Goal: Communication & Community: Answer question/provide support

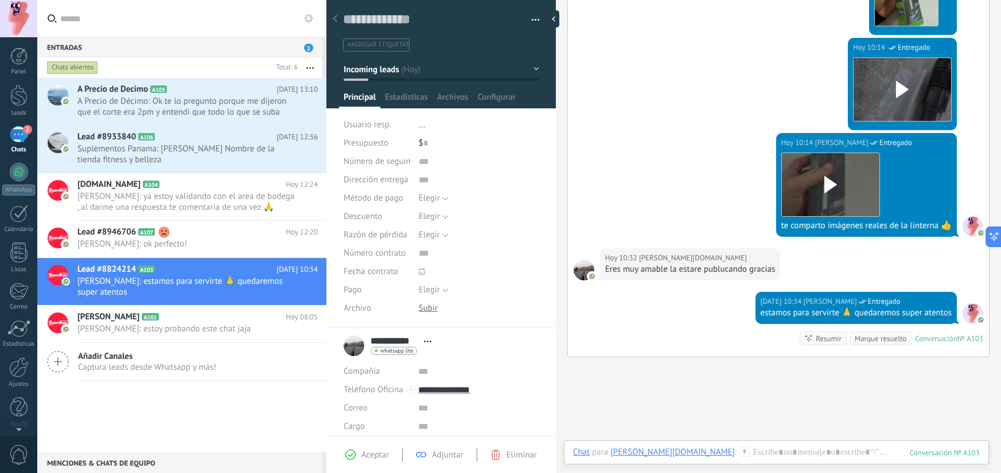
scroll to position [925, 0]
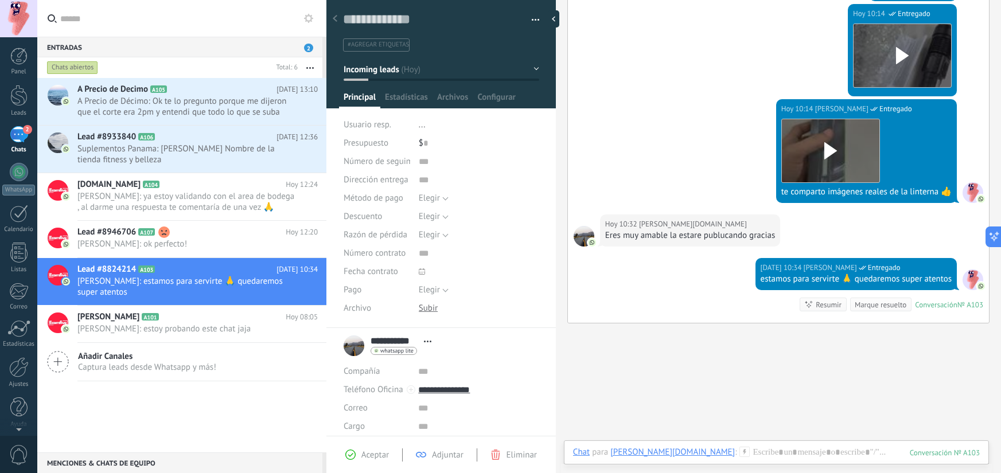
click at [793, 281] on div "estamos para servirte 🙏 quedaremos super atentos" at bounding box center [856, 279] width 191 height 11
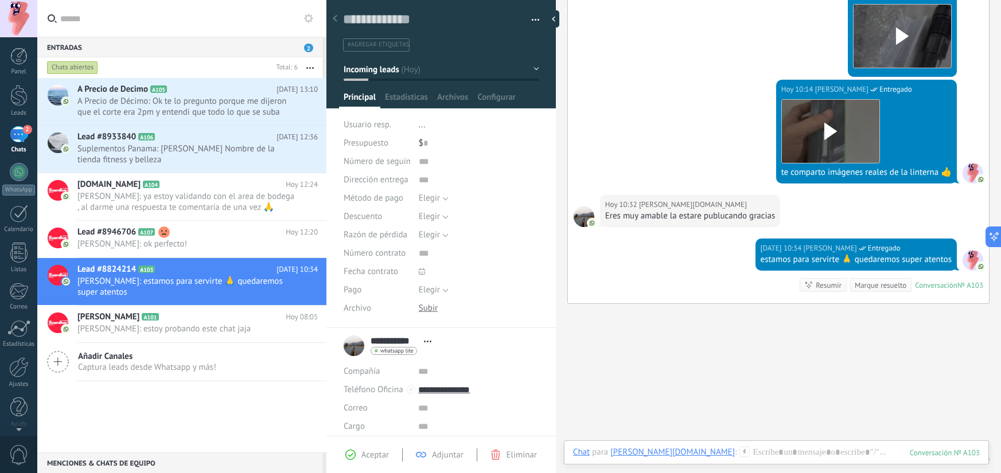
scroll to position [975, 0]
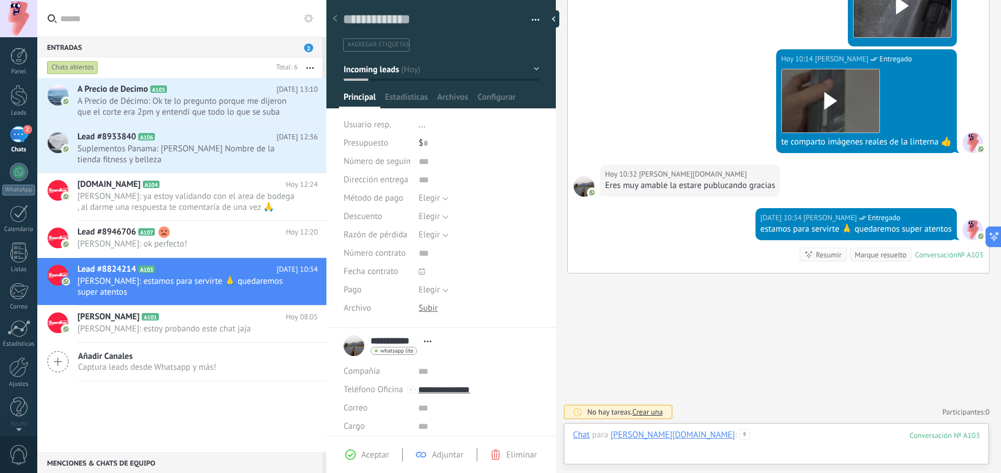
click at [702, 434] on div at bounding box center [776, 447] width 407 height 34
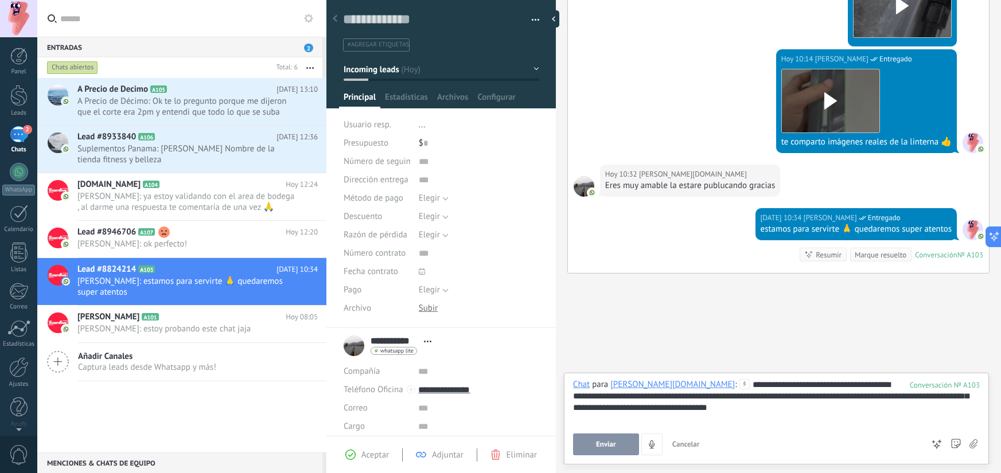
click at [859, 384] on div "**********" at bounding box center [776, 402] width 407 height 46
click at [579, 449] on button "Enviar" at bounding box center [606, 445] width 66 height 22
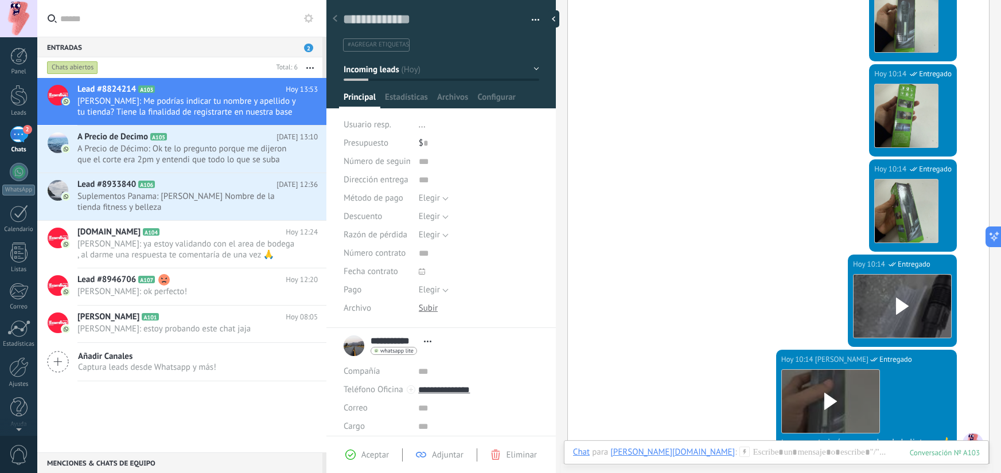
scroll to position [1033, 0]
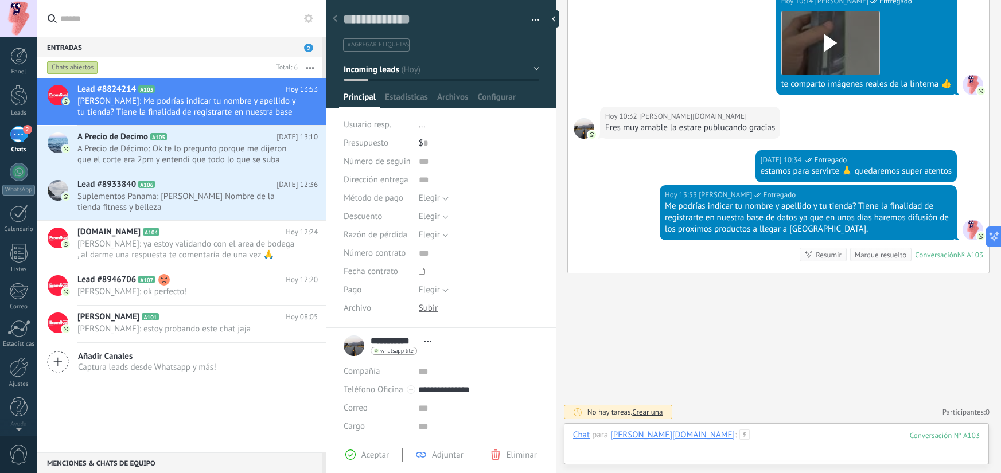
click at [682, 441] on div at bounding box center [776, 447] width 407 height 34
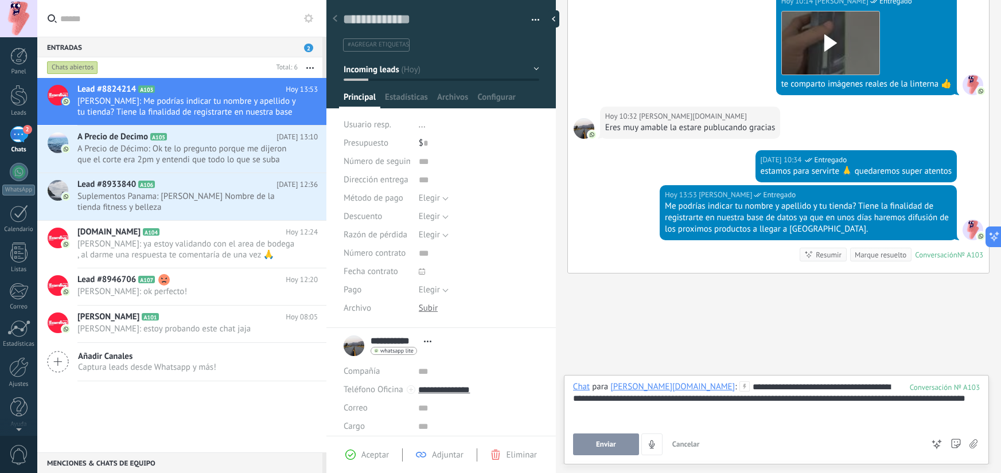
click at [612, 445] on span "Enviar" at bounding box center [606, 445] width 20 height 8
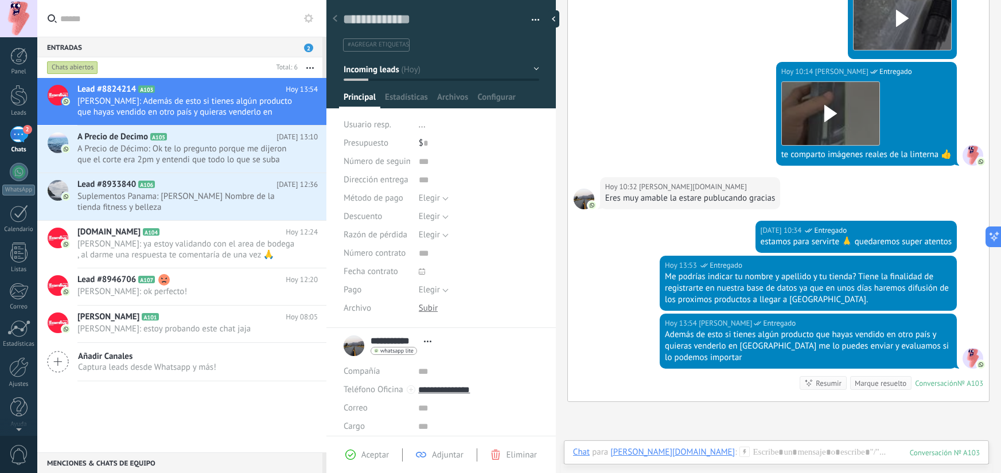
scroll to position [956, 0]
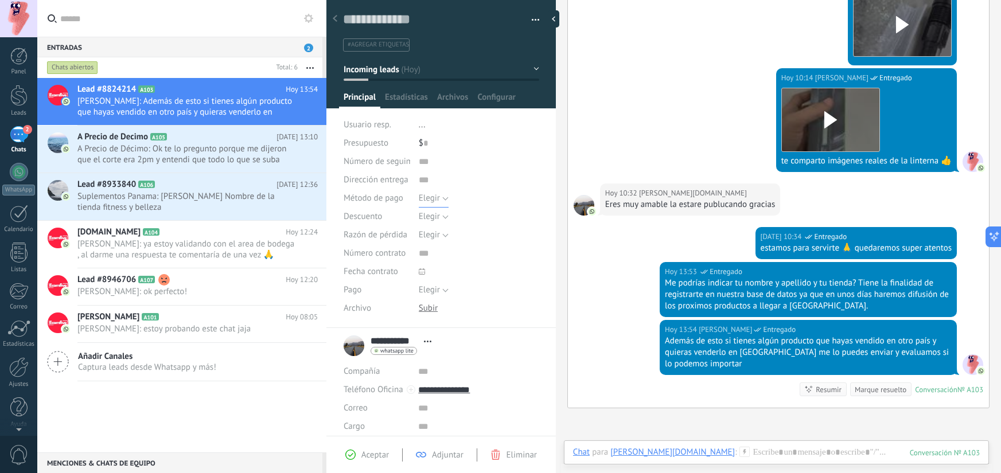
click at [439, 197] on button "Elegir" at bounding box center [434, 198] width 30 height 18
click at [505, 176] on input "text" at bounding box center [479, 180] width 120 height 18
click at [430, 198] on span "Elegir" at bounding box center [429, 198] width 21 height 11
click at [487, 173] on input "text" at bounding box center [479, 180] width 120 height 18
click at [423, 166] on input "text" at bounding box center [479, 162] width 120 height 18
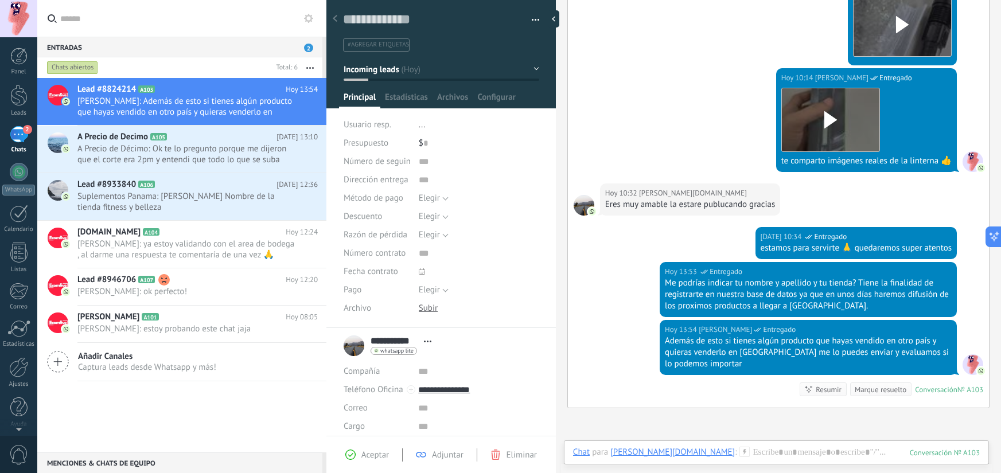
click at [437, 128] on li "..." at bounding box center [479, 125] width 120 height 18
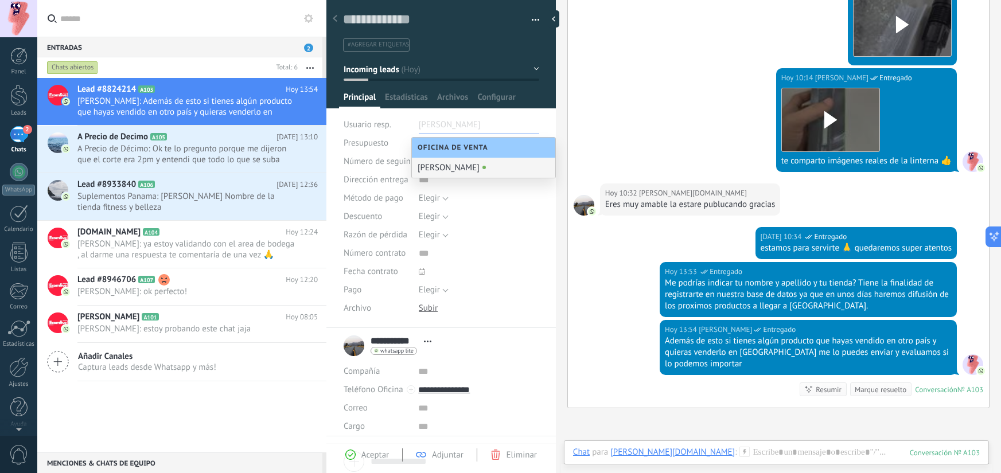
click at [543, 41] on div "Guardar y crear Imprimir Administrar etiquetas Exportar a excel" at bounding box center [441, 22] width 230 height 59
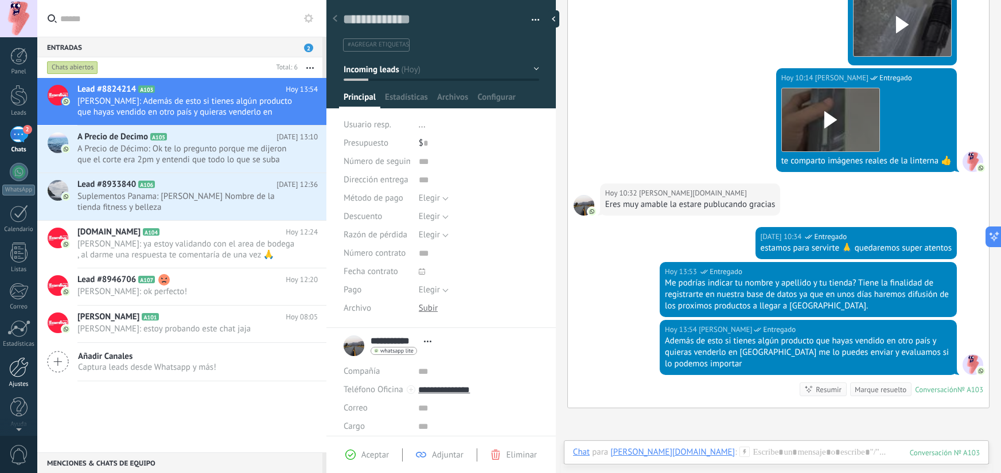
click at [21, 371] on div at bounding box center [19, 367] width 20 height 20
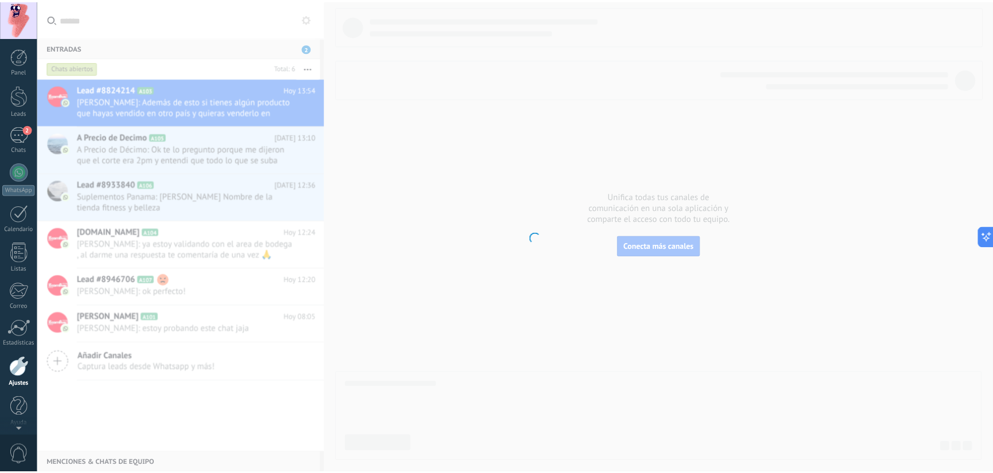
scroll to position [4, 0]
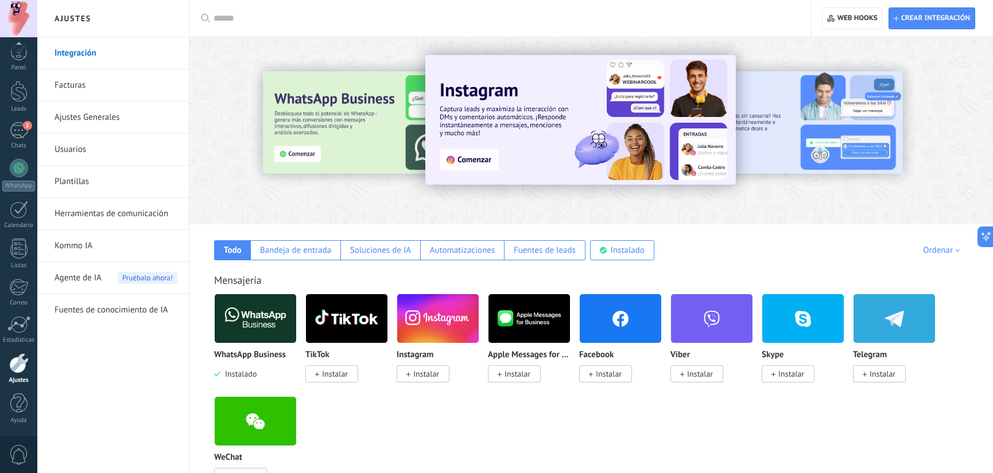
click at [110, 114] on link "Ajustes Generales" at bounding box center [116, 118] width 123 height 32
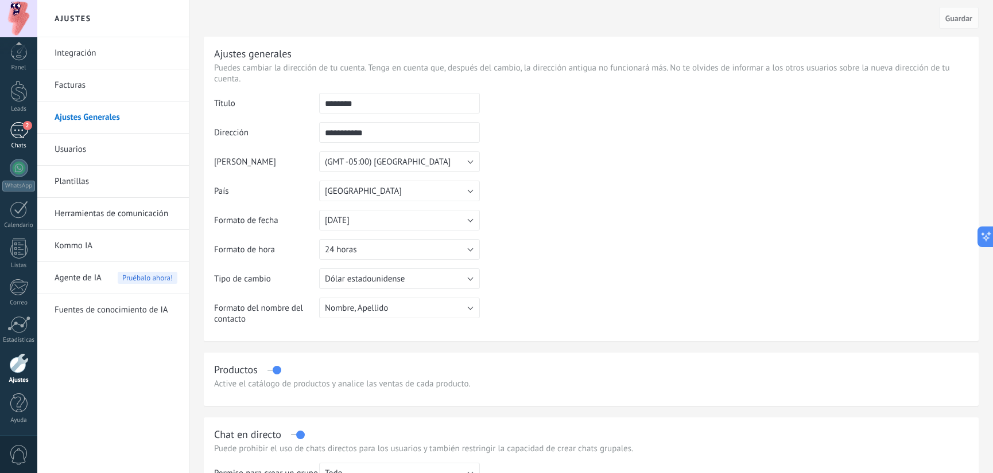
click at [20, 139] on link "2 Chats" at bounding box center [18, 136] width 37 height 28
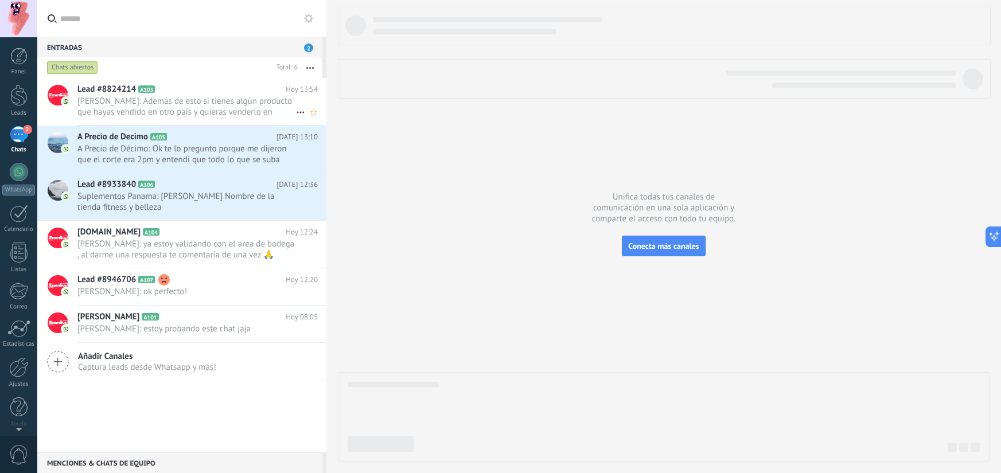
click at [215, 102] on span "[PERSON_NAME]: Además de esto si tienes algún producto que hayas vendido en otr…" at bounding box center [186, 107] width 219 height 22
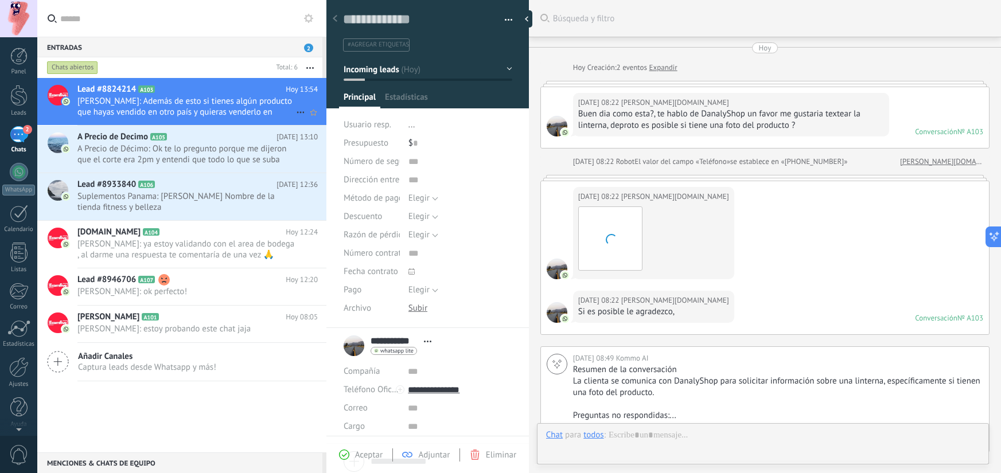
scroll to position [989, 0]
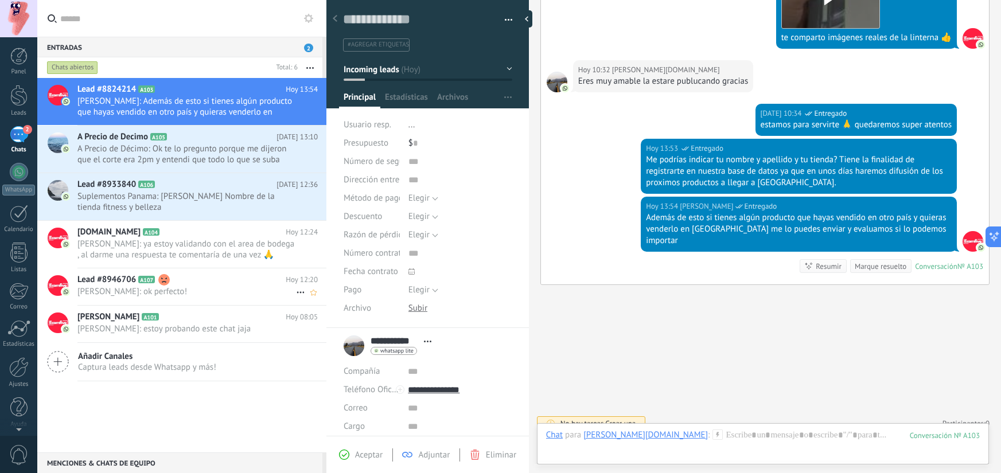
click at [189, 294] on span "[PERSON_NAME]: ok perfecto!" at bounding box center [186, 291] width 219 height 11
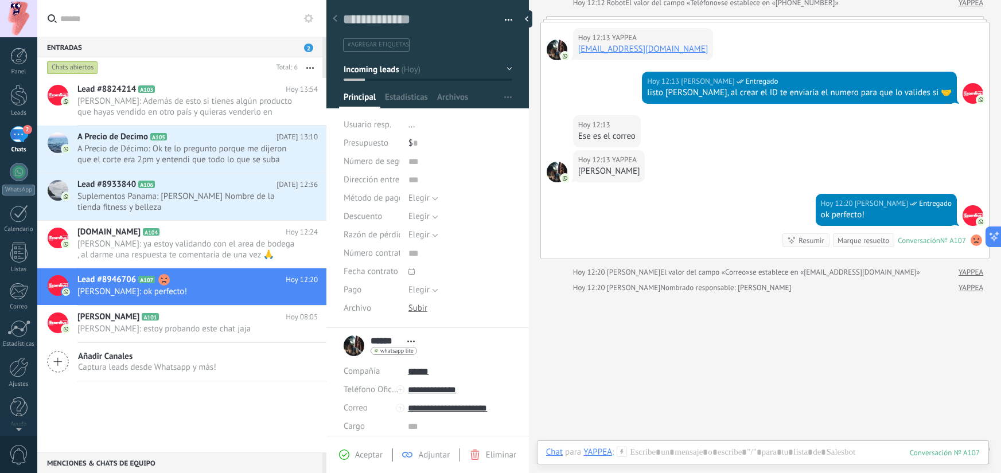
scroll to position [180, 0]
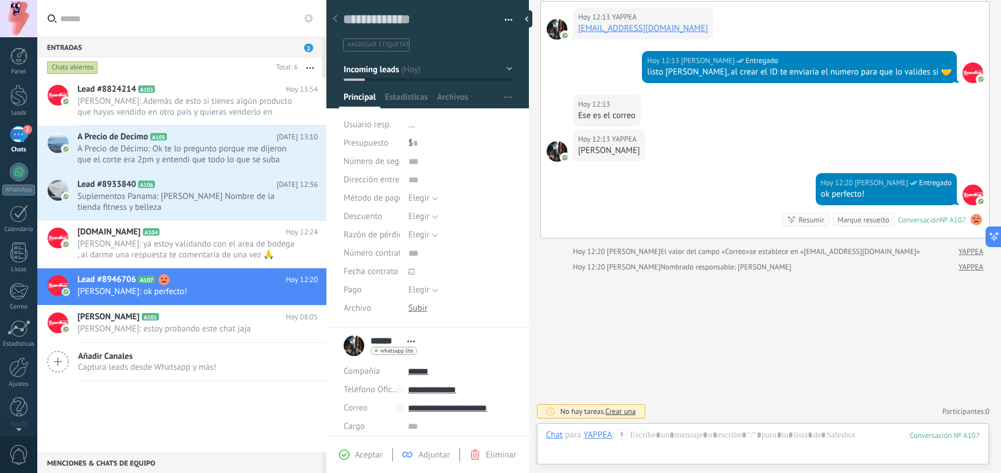
click at [353, 345] on div "****** YAPPEA ****** [PERSON_NAME] Abrir detalle Copie el nombre Desatar Contac…" at bounding box center [382, 346] width 77 height 29
click at [410, 343] on span "Abrir detalle Copie el nombre Desatar Contacto principal" at bounding box center [411, 341] width 19 height 9
click at [447, 355] on link "Abrir detalle" at bounding box center [447, 357] width 46 height 11
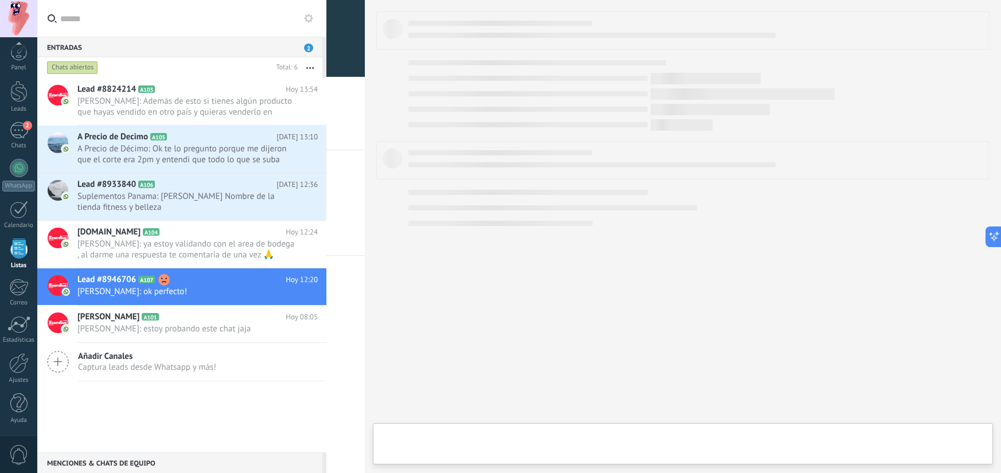
scroll to position [11, 0]
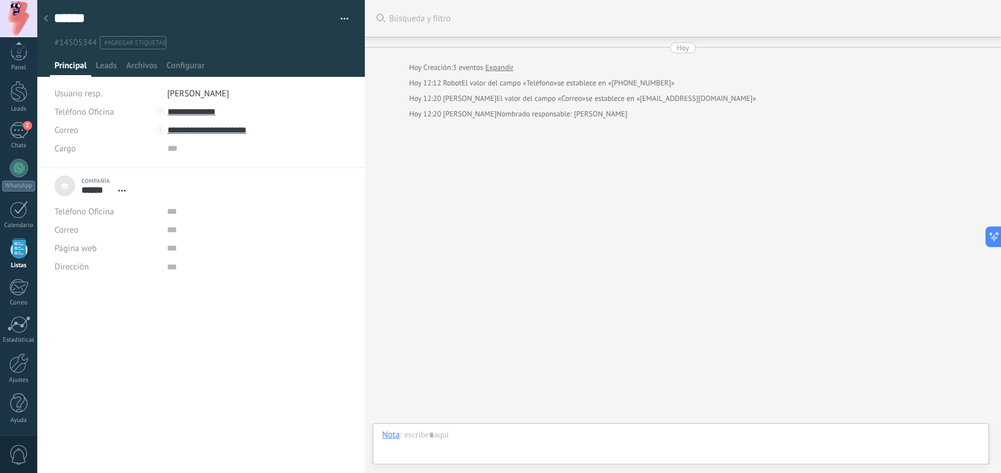
click at [46, 21] on use at bounding box center [46, 18] width 5 height 7
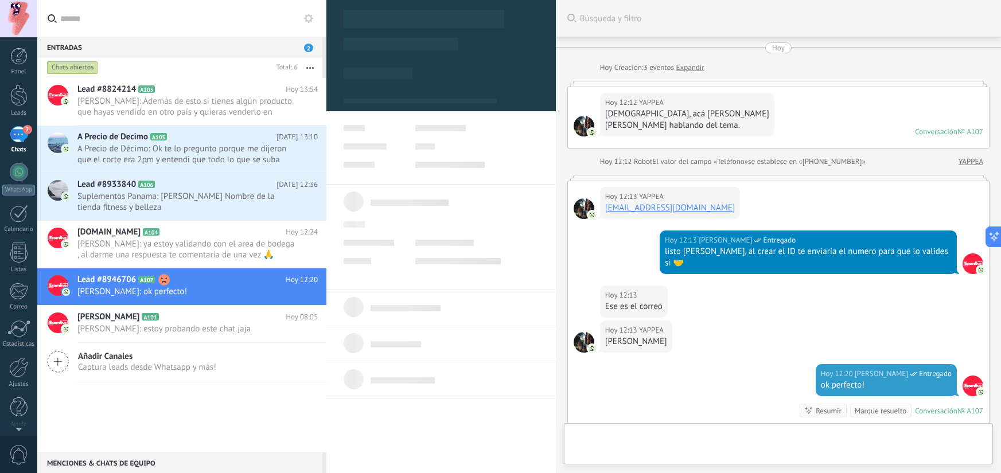
scroll to position [180, 0]
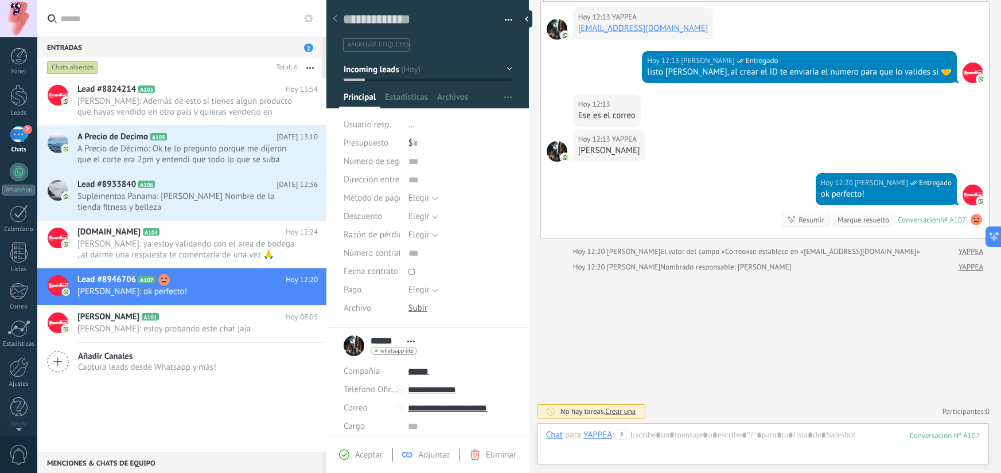
click at [17, 136] on div "2" at bounding box center [19, 134] width 18 height 17
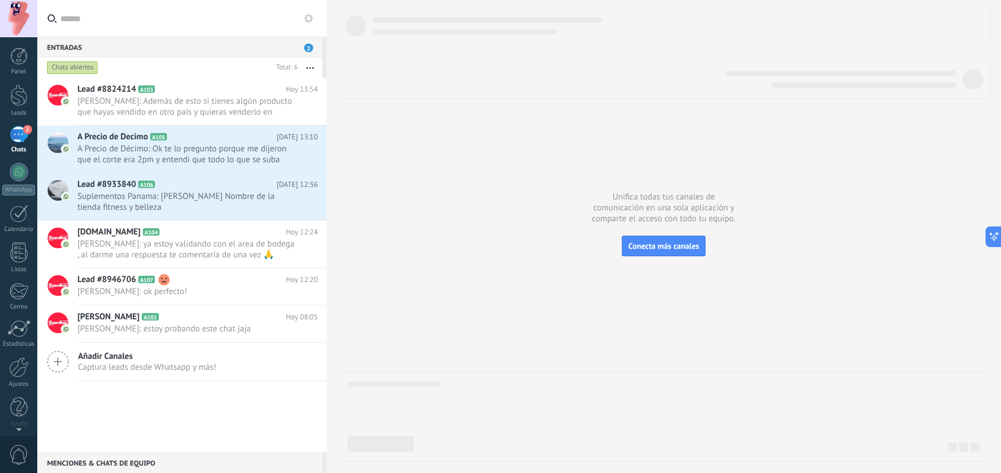
click at [20, 145] on link "2 Chats" at bounding box center [18, 140] width 37 height 28
click at [196, 107] on span "[PERSON_NAME]: Además de esto si tienes algún producto que hayas vendido en otr…" at bounding box center [186, 107] width 219 height 22
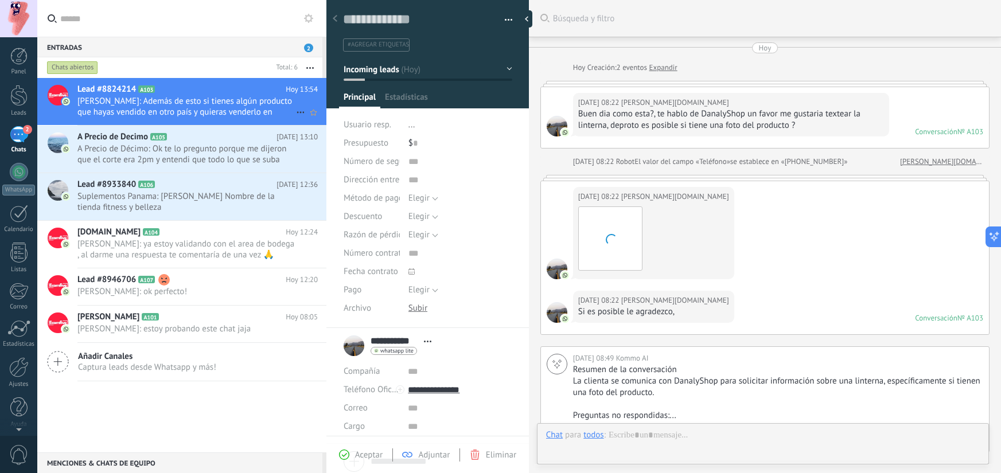
scroll to position [989, 0]
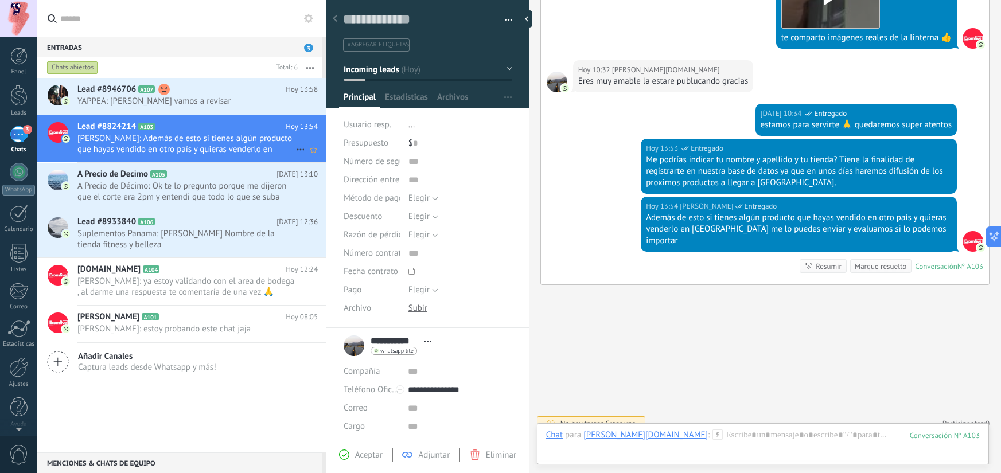
click at [196, 135] on span "[PERSON_NAME]: Además de esto si tienes algún producto que hayas vendido en otr…" at bounding box center [186, 144] width 219 height 22
click at [303, 21] on button at bounding box center [309, 18] width 14 height 14
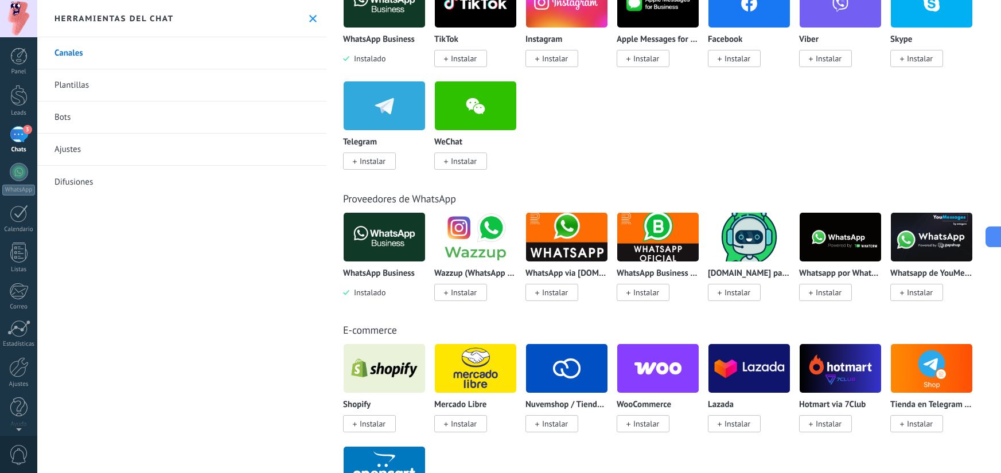
scroll to position [239, 0]
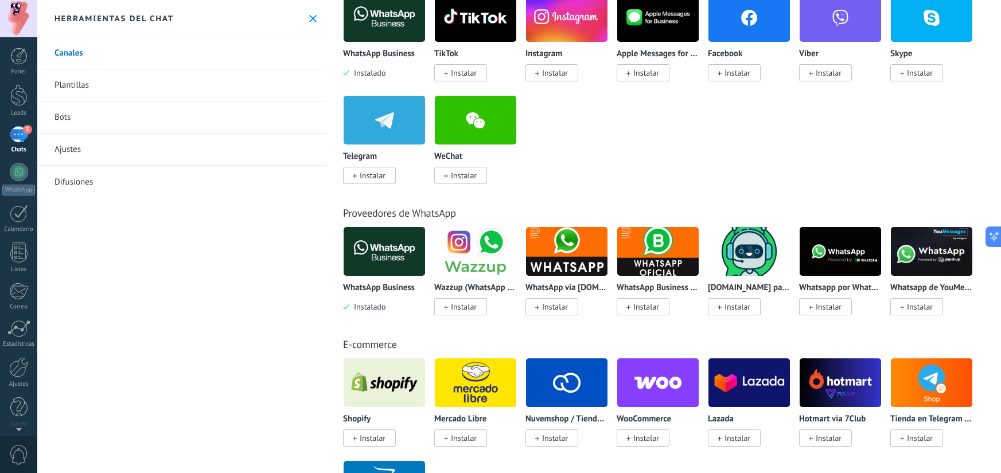
click at [80, 87] on link "Plantillas" at bounding box center [181, 85] width 289 height 32
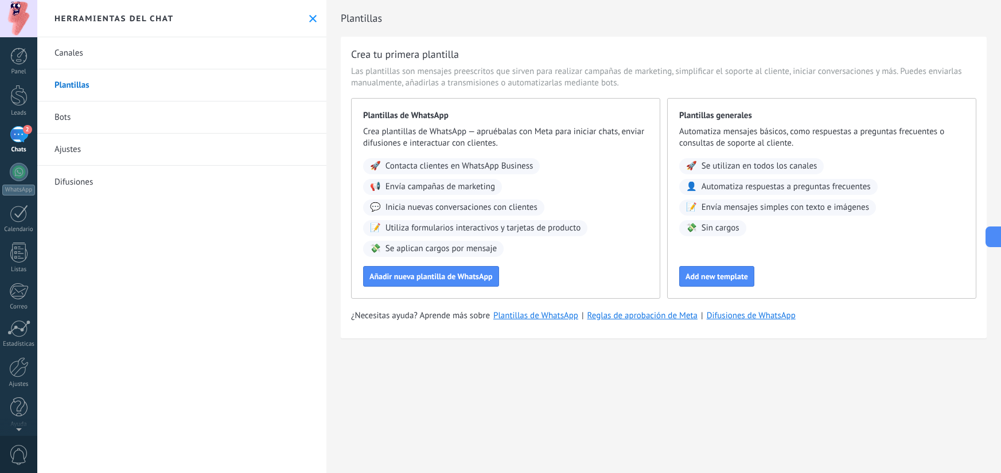
click at [155, 116] on link "Bots" at bounding box center [181, 118] width 289 height 32
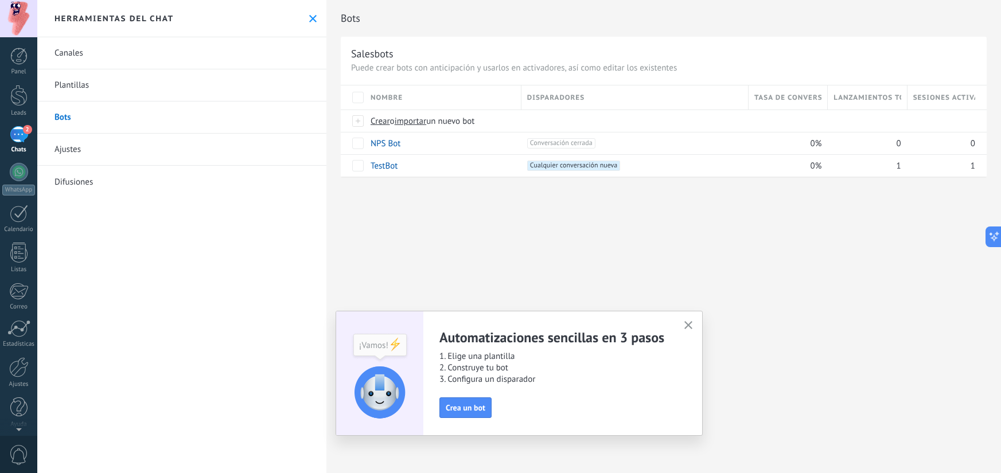
click at [111, 149] on link "Ajustes" at bounding box center [181, 150] width 289 height 32
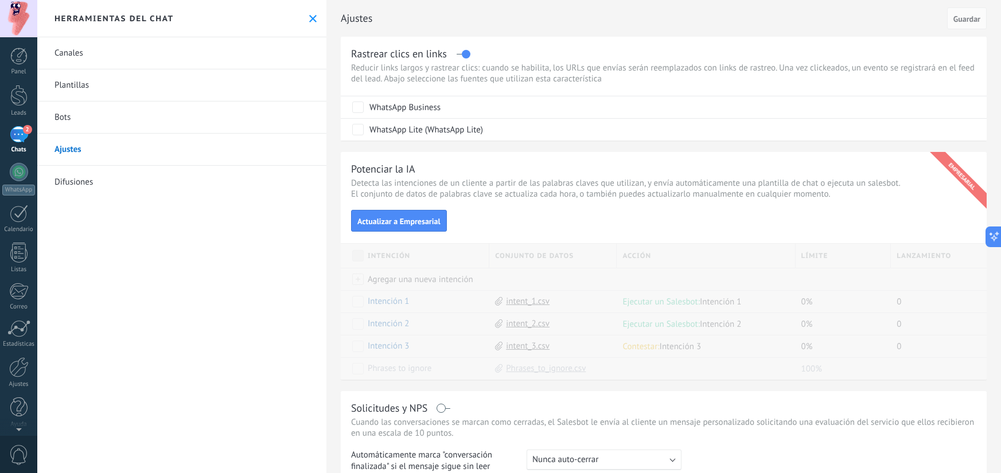
click at [99, 176] on link "Difusiones" at bounding box center [181, 182] width 289 height 32
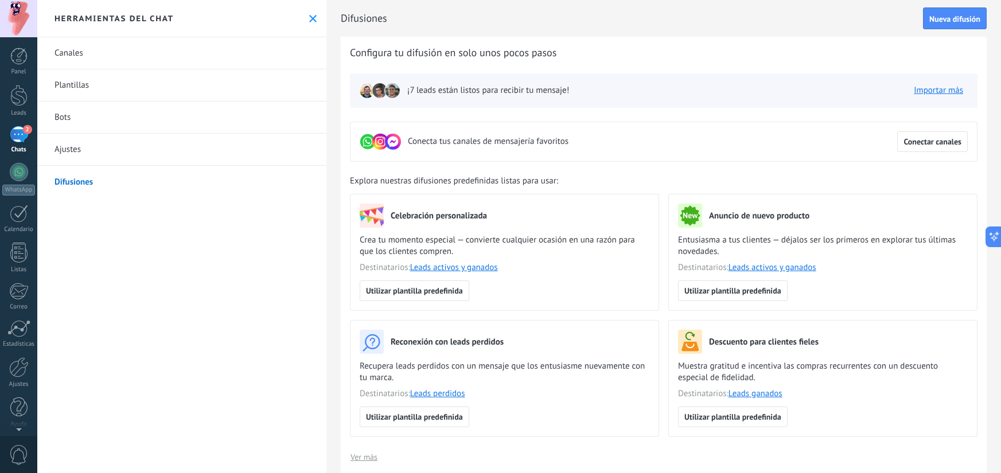
click at [100, 160] on link "Ajustes" at bounding box center [181, 150] width 289 height 32
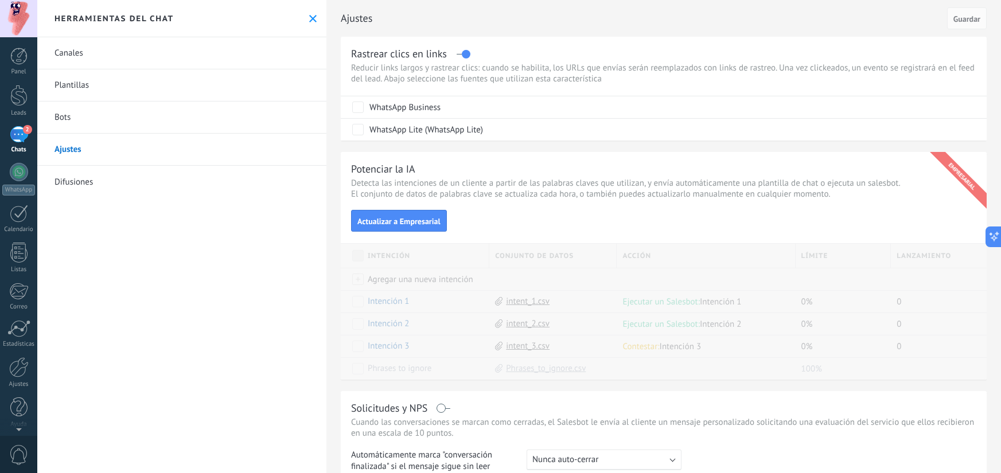
click at [99, 178] on link "Difusiones" at bounding box center [181, 182] width 289 height 32
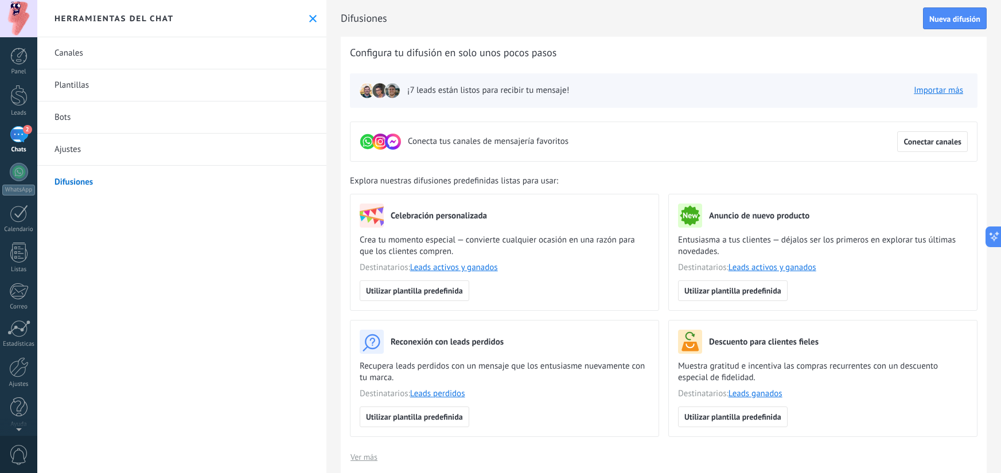
click at [310, 19] on use at bounding box center [312, 18] width 7 height 7
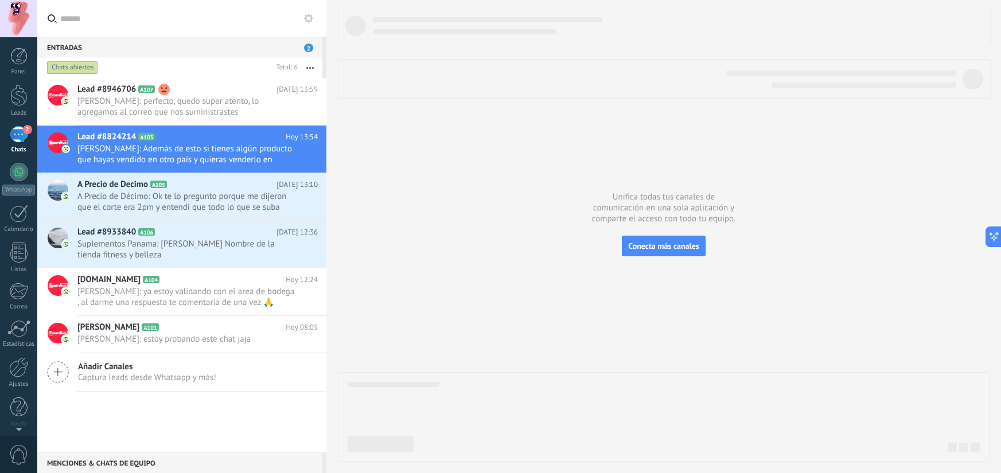
click at [23, 130] on span "2" at bounding box center [27, 129] width 9 height 9
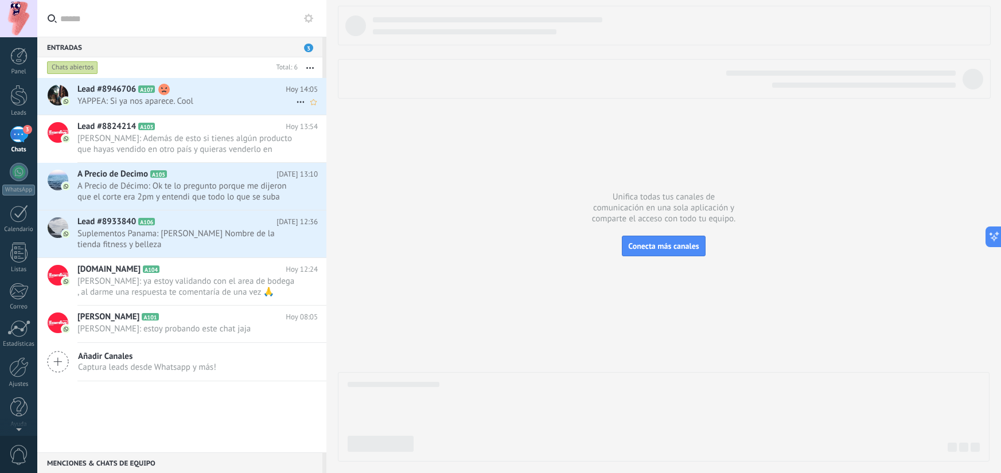
click at [244, 104] on span "YAPPEA: Si ya nos aparece. Cool" at bounding box center [186, 101] width 219 height 11
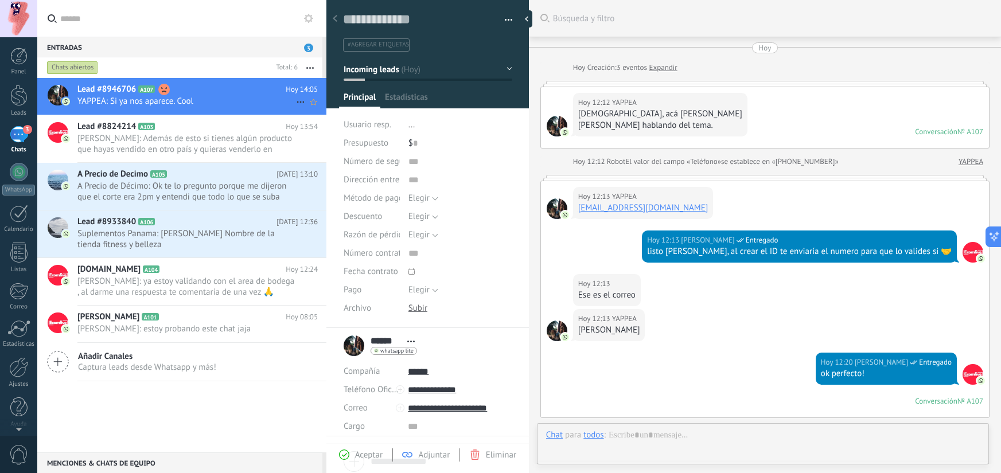
scroll to position [430, 0]
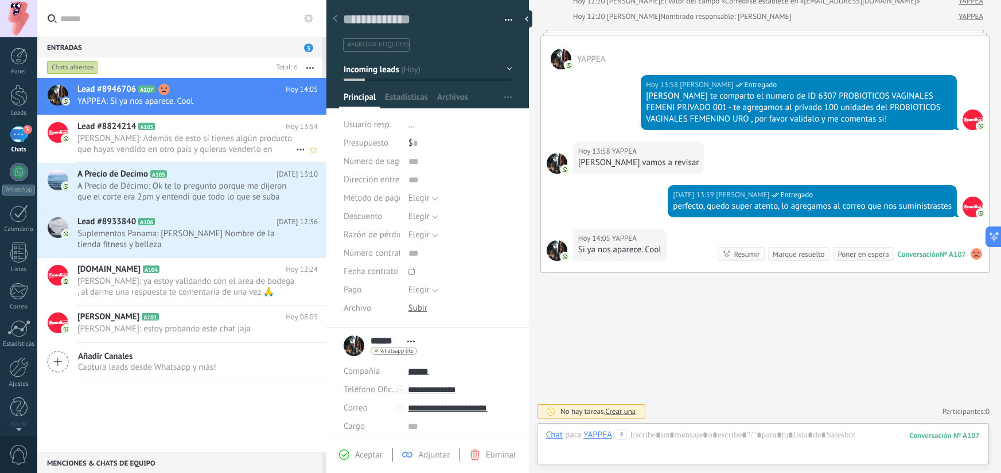
click at [204, 138] on span "[PERSON_NAME]: Además de esto si tienes algún producto que hayas vendido en otr…" at bounding box center [186, 144] width 219 height 22
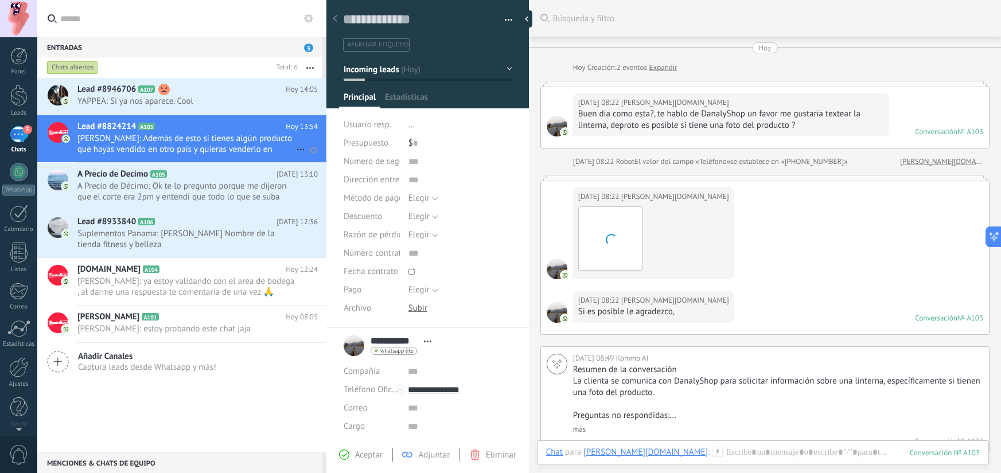
scroll to position [987, 0]
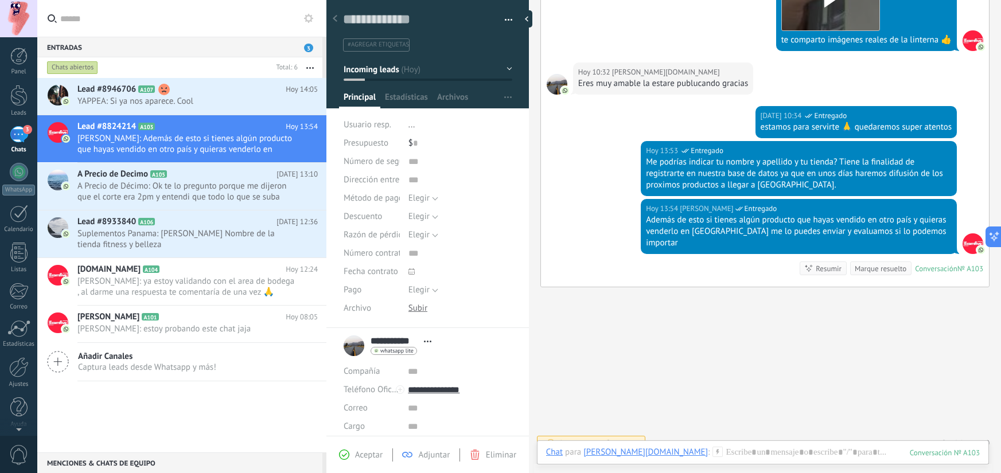
click at [16, 135] on div "3" at bounding box center [19, 134] width 18 height 17
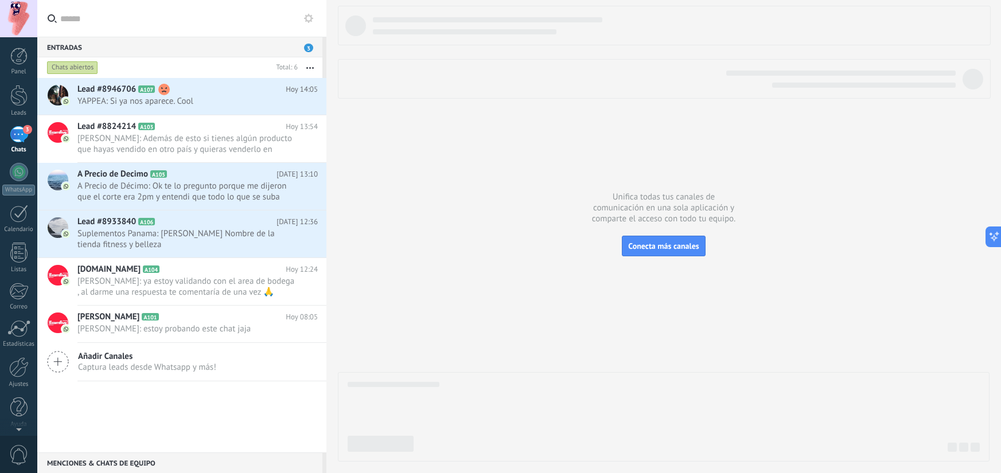
click at [15, 134] on div "3" at bounding box center [19, 134] width 18 height 17
click at [246, 142] on span "[PERSON_NAME]: Además de esto si tienes algún producto que hayas vendido en otr…" at bounding box center [186, 144] width 219 height 22
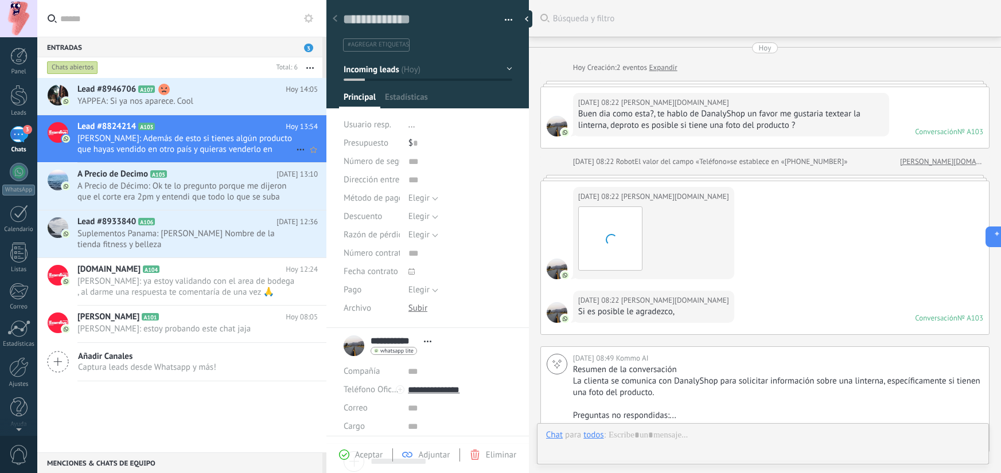
scroll to position [989, 0]
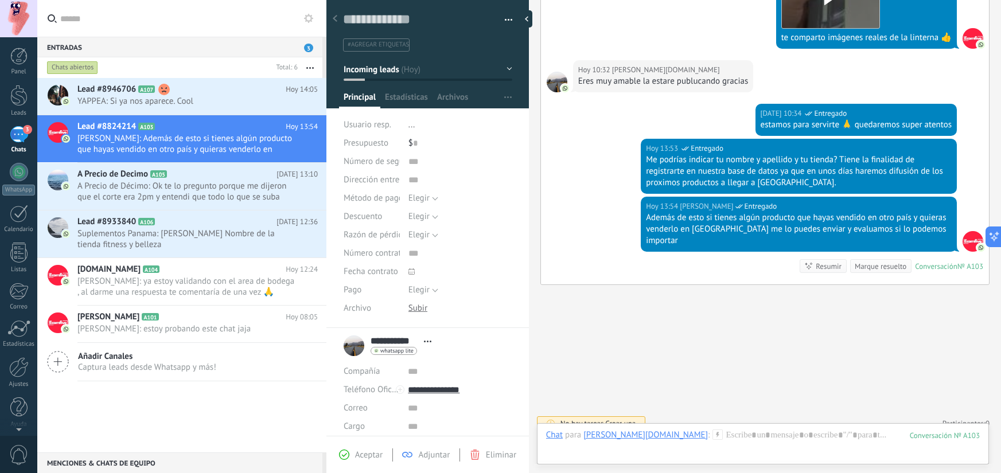
click at [803, 162] on div "Me podrías indicar tu nombre y apellido y tu tienda? Tiene la finalidad de regi…" at bounding box center [799, 171] width 306 height 34
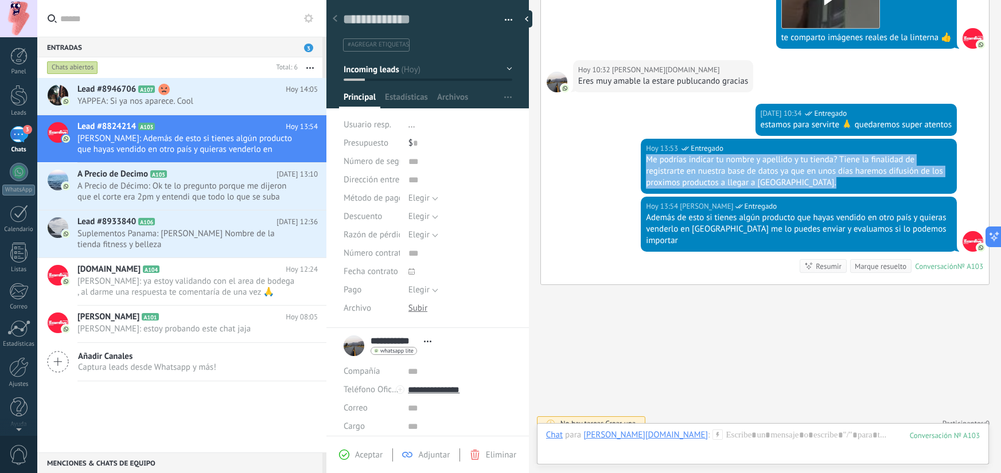
click at [803, 162] on div "Me podrías indicar tu nombre y apellido y tu tienda? Tiene la finalidad de regi…" at bounding box center [799, 171] width 306 height 34
copy div "Me podrías indicar tu nombre y apellido y tu tienda? Tiene la finalidad de regi…"
click at [736, 180] on div "Me podrías indicar tu nombre y apellido y tu tienda? Tiene la finalidad de regi…" at bounding box center [799, 171] width 306 height 34
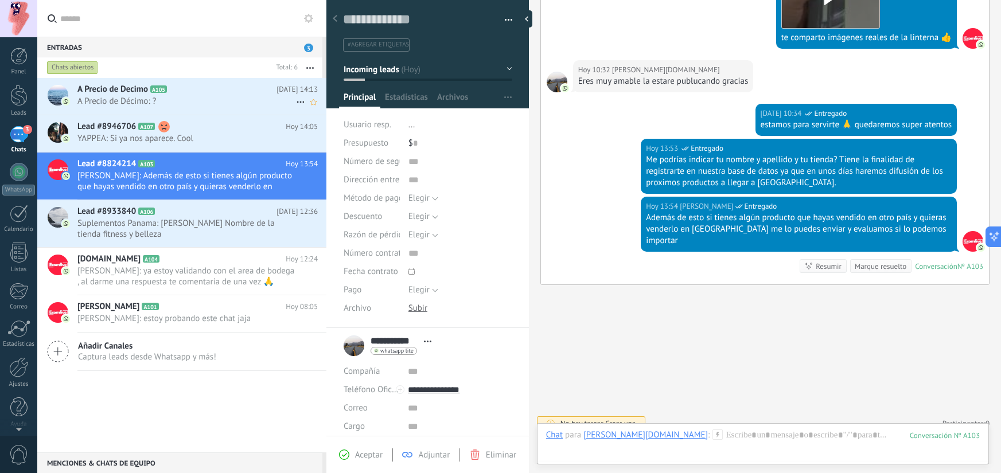
click at [202, 99] on span "A Precio de Décimo: ?" at bounding box center [186, 101] width 219 height 11
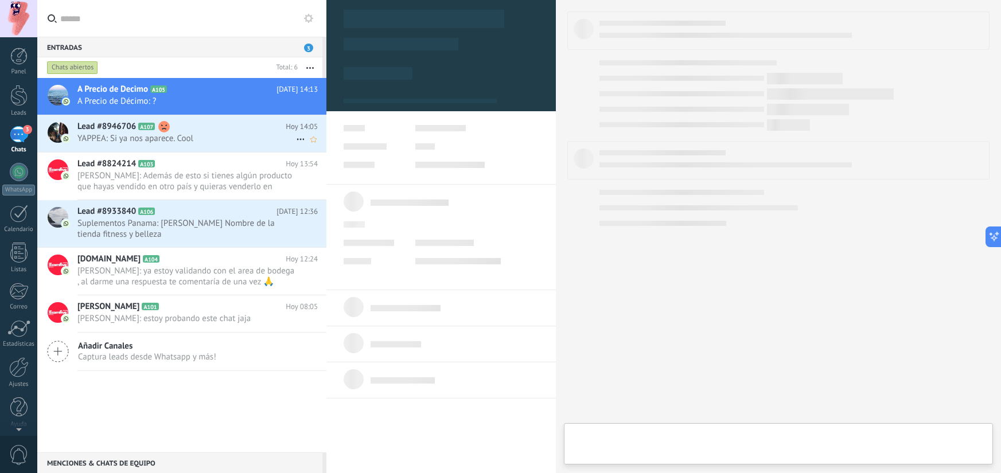
type textarea "***"
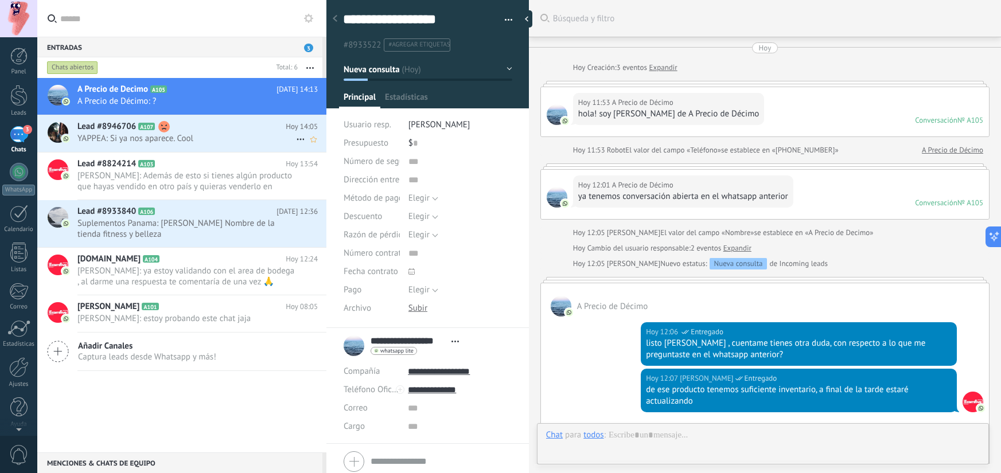
scroll to position [612, 0]
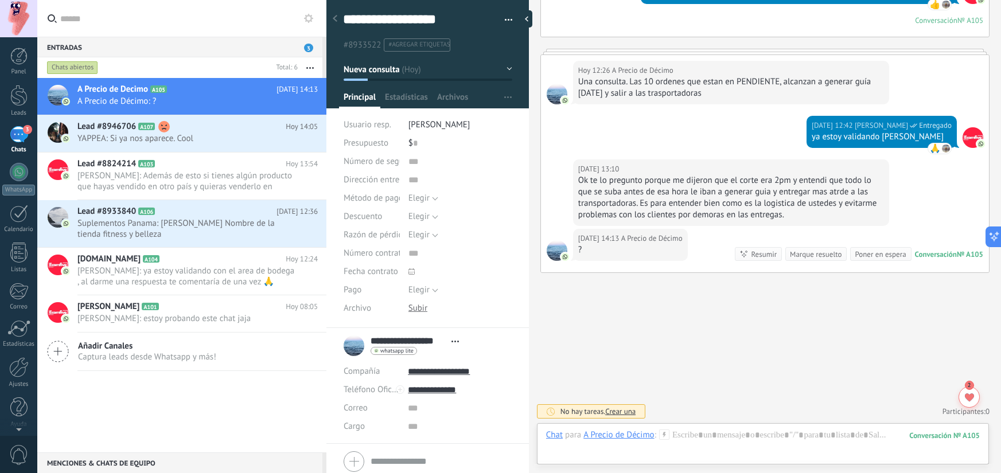
click at [650, 192] on div "Ok te lo pregunto porque me dijeron que el corte era 2pm y entendi que todo lo …" at bounding box center [731, 198] width 306 height 46
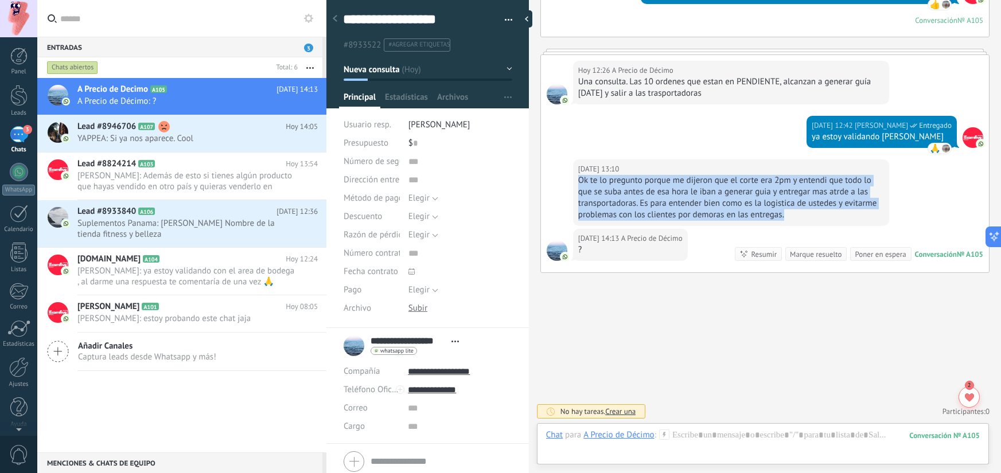
click at [650, 192] on div "Ok te lo pregunto porque me dijeron que el corte era 2pm y entendi que todo lo …" at bounding box center [731, 198] width 306 height 46
click at [718, 192] on div "Ok te lo pregunto porque me dijeron que el corte era 2pm y entendi que todo lo …" at bounding box center [731, 198] width 306 height 46
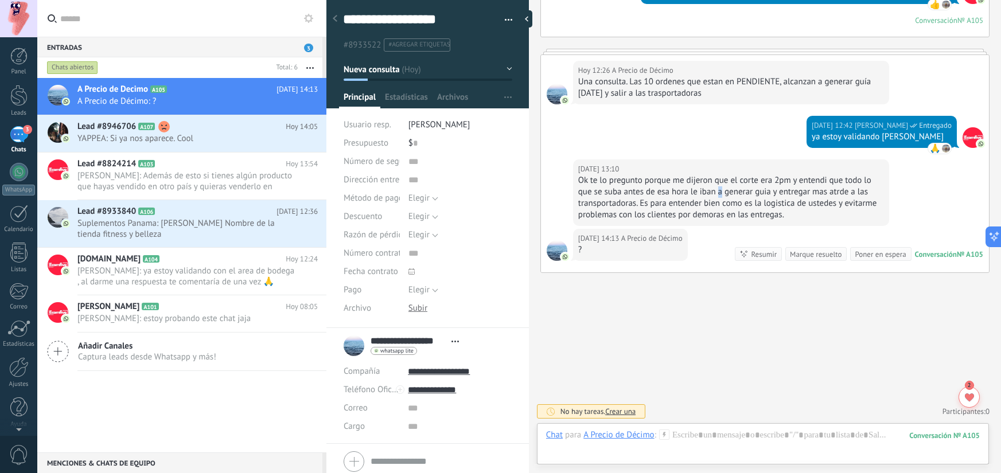
click at [718, 192] on div "Ok te lo pregunto porque me dijeron que el corte era 2pm y entendi que todo lo …" at bounding box center [731, 198] width 306 height 46
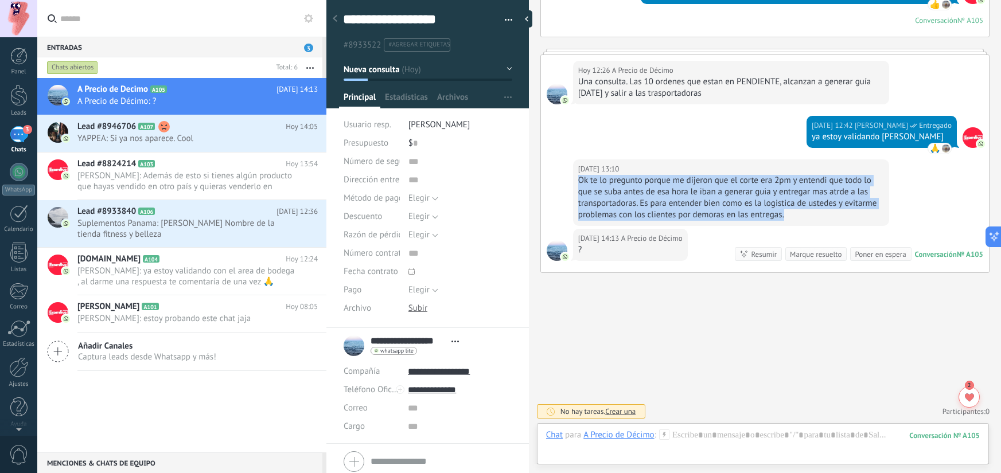
click at [718, 192] on div "Ok te lo pregunto porque me dijeron que el corte era 2pm y entendi que todo lo …" at bounding box center [731, 198] width 306 height 46
click at [793, 192] on div "Ok te lo pregunto porque me dijeron que el corte era 2pm y entendi que todo lo …" at bounding box center [731, 198] width 306 height 46
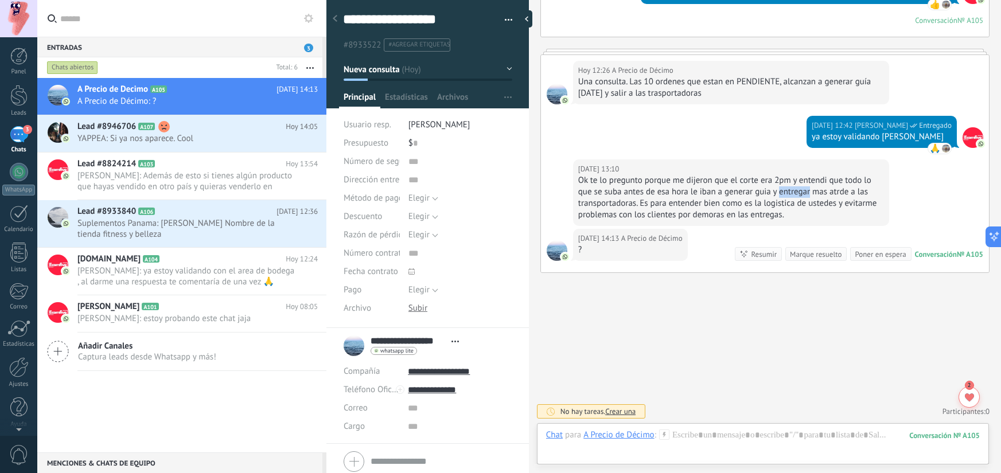
click at [793, 192] on div "Ok te lo pregunto porque me dijeron que el corte era 2pm y entendi que todo lo …" at bounding box center [731, 198] width 306 height 46
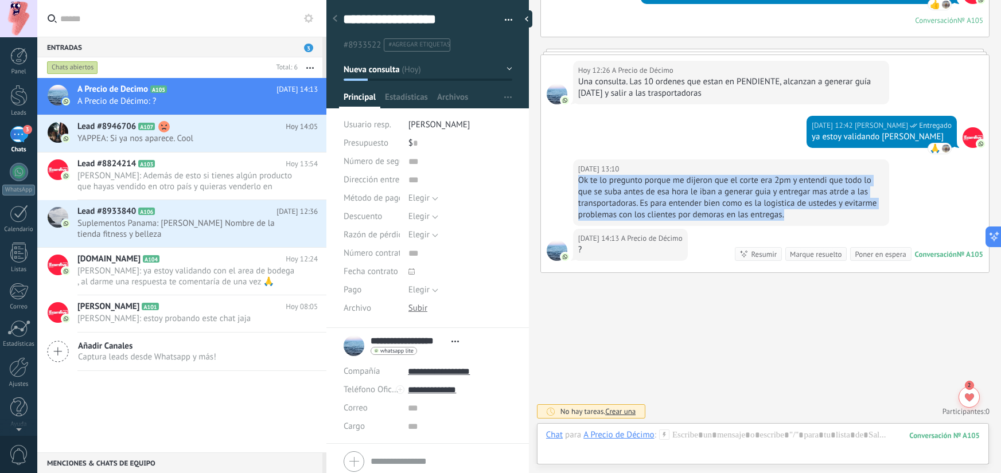
click at [793, 192] on div "Ok te lo pregunto porque me dijeron que el corte era 2pm y entendi que todo lo …" at bounding box center [731, 198] width 306 height 46
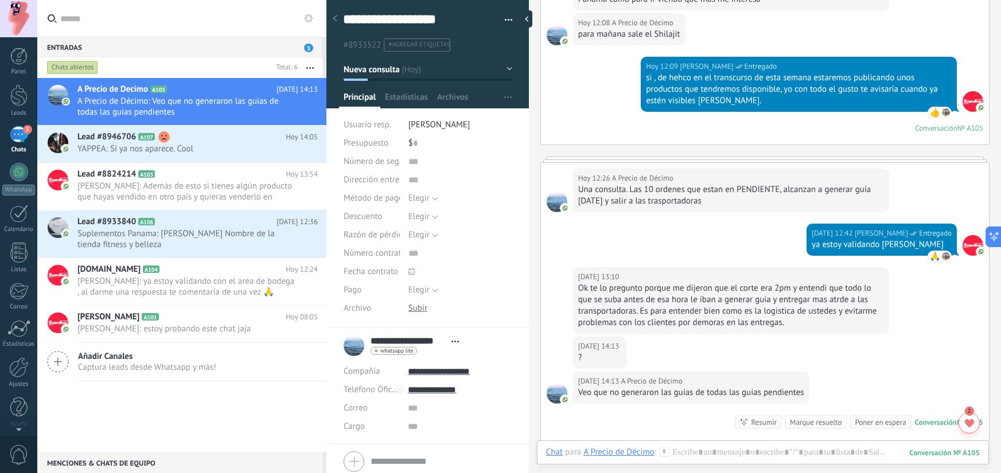
scroll to position [503, 0]
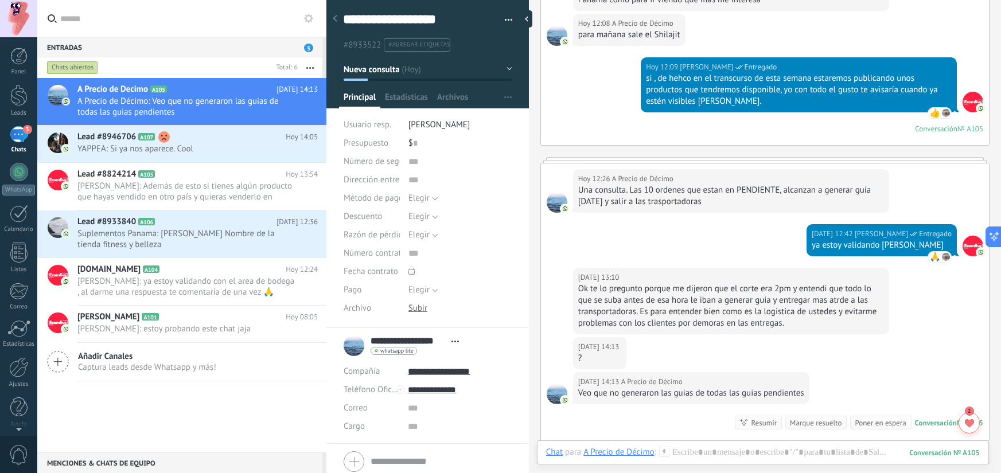
click at [656, 191] on div "Una consulta. Las 10 ordenes que estan en PENDIENTE, alcanzan a generar guía [D…" at bounding box center [731, 196] width 306 height 23
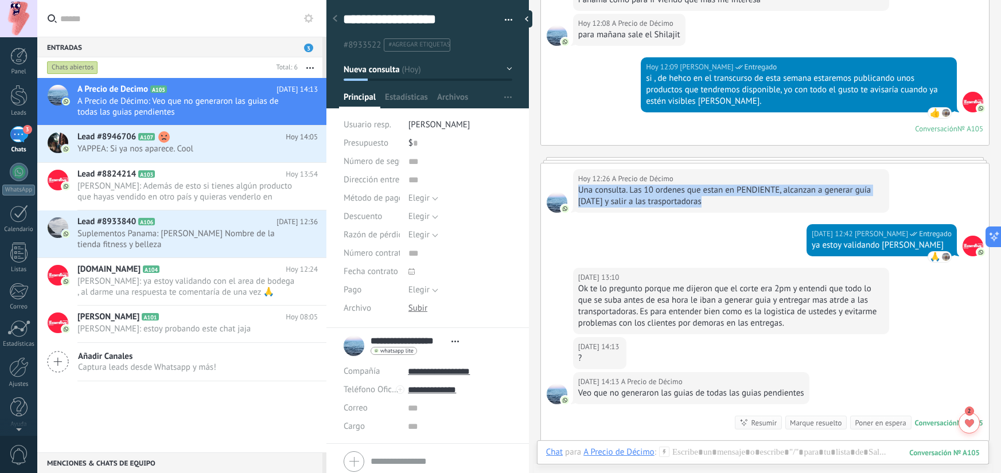
click at [656, 191] on div "Una consulta. Las 10 ordenes que estan en PENDIENTE, alcanzan a generar guía [D…" at bounding box center [731, 196] width 306 height 23
click at [639, 190] on div "Una consulta. Las 10 ordenes que estan en PENDIENTE, alcanzan a generar guía [D…" at bounding box center [731, 196] width 306 height 23
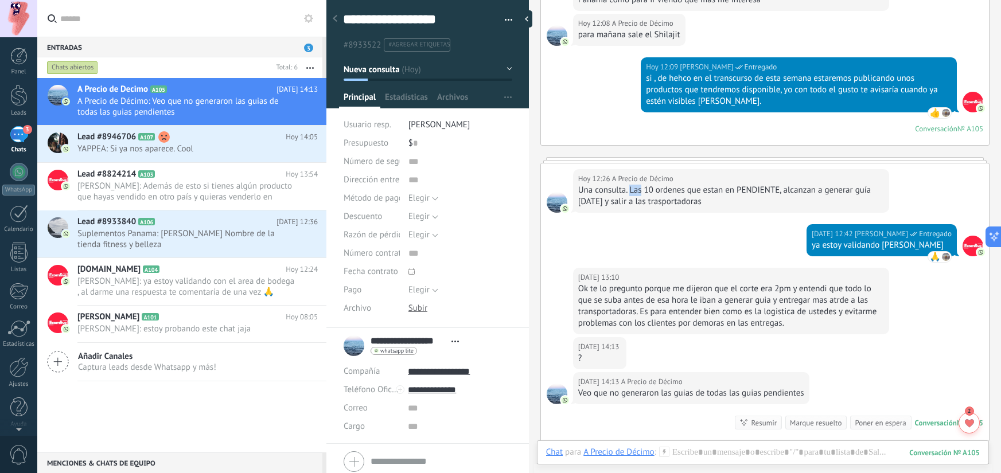
click at [639, 190] on div "Una consulta. Las 10 ordenes que estan en PENDIENTE, alcanzan a generar guía [D…" at bounding box center [731, 196] width 306 height 23
click at [709, 191] on div "Una consulta. Las 10 ordenes que estan en PENDIENTE, alcanzan a generar guía [D…" at bounding box center [731, 196] width 306 height 23
click at [786, 191] on div "Una consulta. Las 10 ordenes que estan en PENDIENTE, alcanzan a generar guía [D…" at bounding box center [731, 196] width 306 height 23
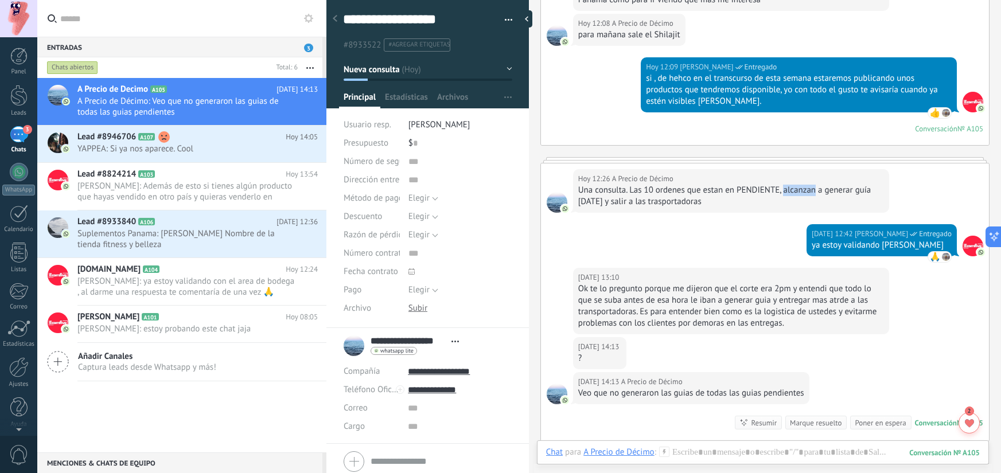
click at [811, 190] on div "Una consulta. Las 10 ordenes que estan en PENDIENTE, alcanzan a generar guía [D…" at bounding box center [731, 196] width 306 height 23
click at [846, 192] on div "Una consulta. Las 10 ordenes que estan en PENDIENTE, alcanzan a generar guía [D…" at bounding box center [731, 196] width 306 height 23
drag, startPoint x: 846, startPoint y: 192, endPoint x: 765, endPoint y: 194, distance: 80.9
click at [846, 192] on div "Una consulta. Las 10 ordenes que estan en PENDIENTE, alcanzan a generar guía [D…" at bounding box center [731, 196] width 306 height 23
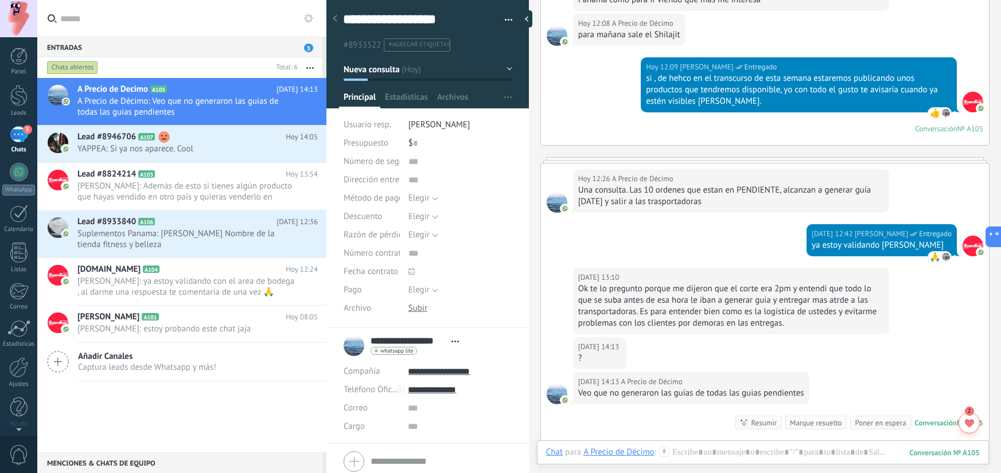
click at [619, 199] on div "Una consulta. Las 10 ordenes que estan en PENDIENTE, alcanzan a generar guía [D…" at bounding box center [731, 196] width 306 height 23
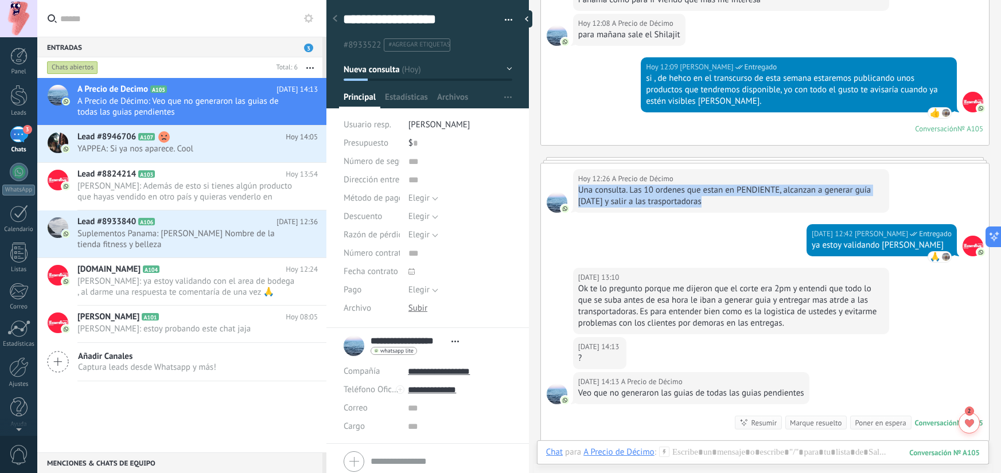
click at [619, 199] on div "Una consulta. Las 10 ordenes que estan en PENDIENTE, alcanzan a generar guía [D…" at bounding box center [731, 196] width 306 height 23
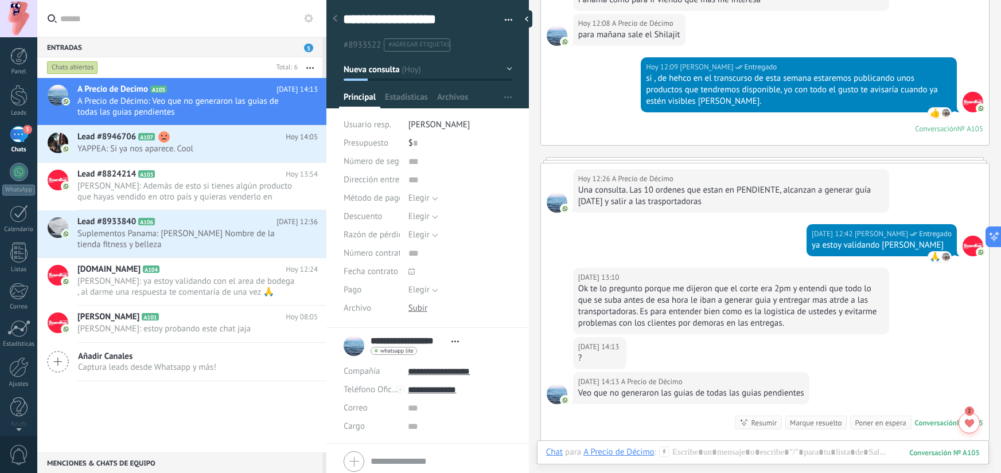
click at [574, 292] on div "[DATE] 13:10 A Precio de Décimo Ok te lo pregunto porque me dijeron que el cort…" at bounding box center [731, 301] width 316 height 67
click at [583, 289] on div "Ok te lo pregunto porque me dijeron que el corte era 2pm y entendi que todo lo …" at bounding box center [731, 306] width 306 height 46
click at [663, 289] on div "Ok te lo pregunto porque me dijeron que el corte era 2pm y entendi que todo lo …" at bounding box center [731, 306] width 306 height 46
drag, startPoint x: 666, startPoint y: 289, endPoint x: 680, endPoint y: 289, distance: 14.3
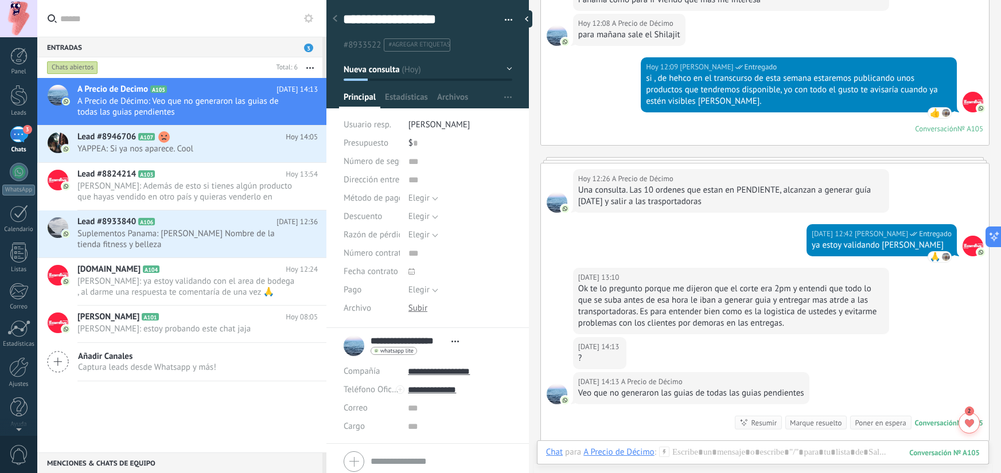
click at [672, 289] on div "Ok te lo pregunto porque me dijeron que el corte era 2pm y entendi que todo lo …" at bounding box center [731, 306] width 306 height 46
drag, startPoint x: 750, startPoint y: 289, endPoint x: 771, endPoint y: 290, distance: 20.7
click at [752, 289] on div "Ok te lo pregunto porque me dijeron que el corte era 2pm y entendi que todo lo …" at bounding box center [731, 306] width 306 height 46
click at [775, 290] on div "Ok te lo pregunto porque me dijeron que el corte era 2pm y entendi que todo lo …" at bounding box center [731, 306] width 306 height 46
drag, startPoint x: 792, startPoint y: 290, endPoint x: 801, endPoint y: 290, distance: 8.6
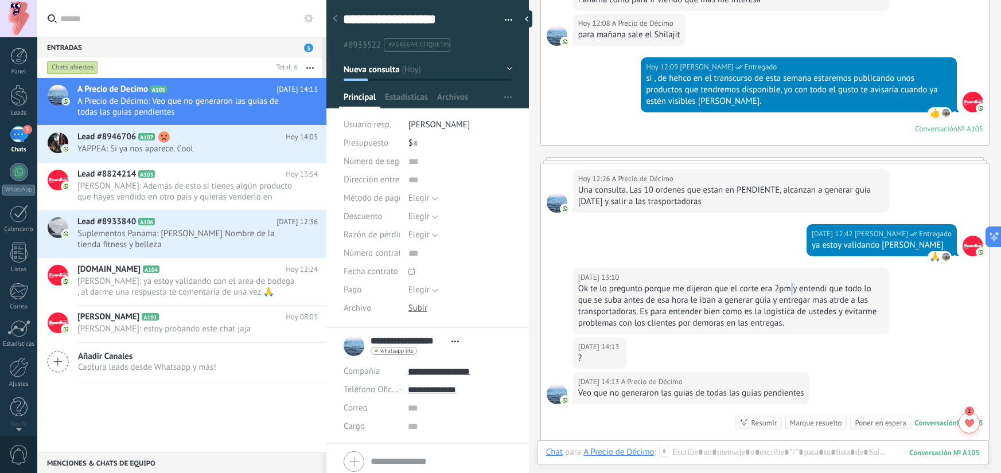
click at [793, 290] on div "Ok te lo pregunto porque me dijeron que el corte era 2pm y entendi que todo lo …" at bounding box center [731, 306] width 306 height 46
click at [801, 290] on div "Ok te lo pregunto porque me dijeron que el corte era 2pm y entendi que todo lo …" at bounding box center [731, 306] width 306 height 46
click at [588, 302] on div "Ok te lo pregunto porque me dijeron que el corte era 2pm y entendi que todo lo …" at bounding box center [731, 306] width 306 height 46
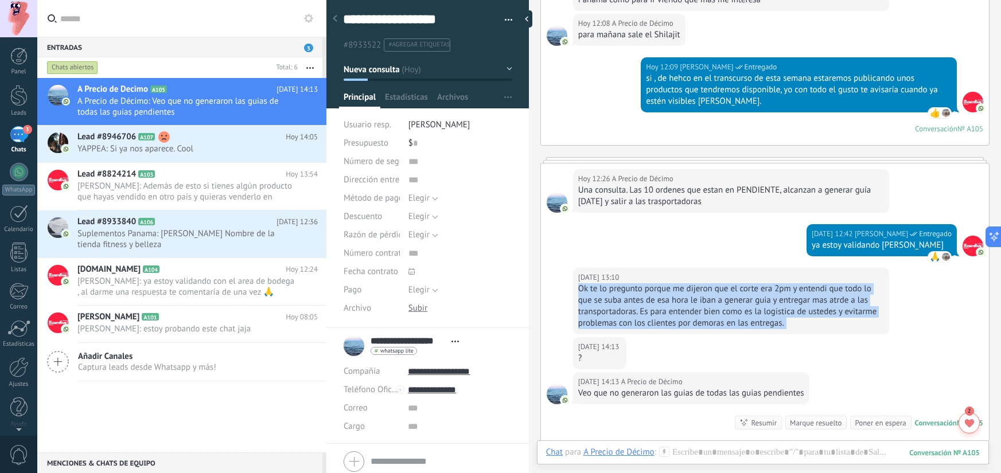
click at [588, 302] on div "Ok te lo pregunto porque me dijeron que el corte era 2pm y entendi que todo lo …" at bounding box center [731, 306] width 306 height 46
click at [603, 301] on div "Ok te lo pregunto porque me dijeron que el corte era 2pm y entendi que todo lo …" at bounding box center [731, 306] width 306 height 46
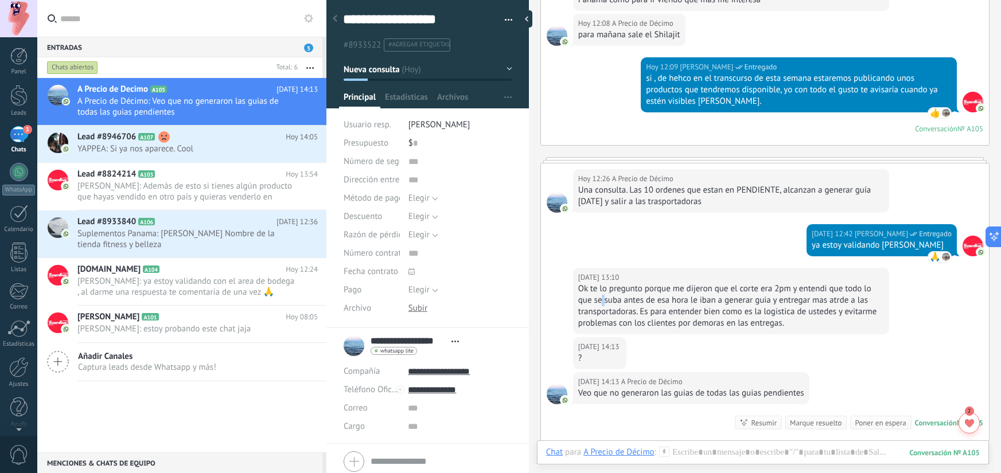
click at [603, 301] on div "Ok te lo pregunto porque me dijeron que el corte era 2pm y entendi que todo lo …" at bounding box center [731, 306] width 306 height 46
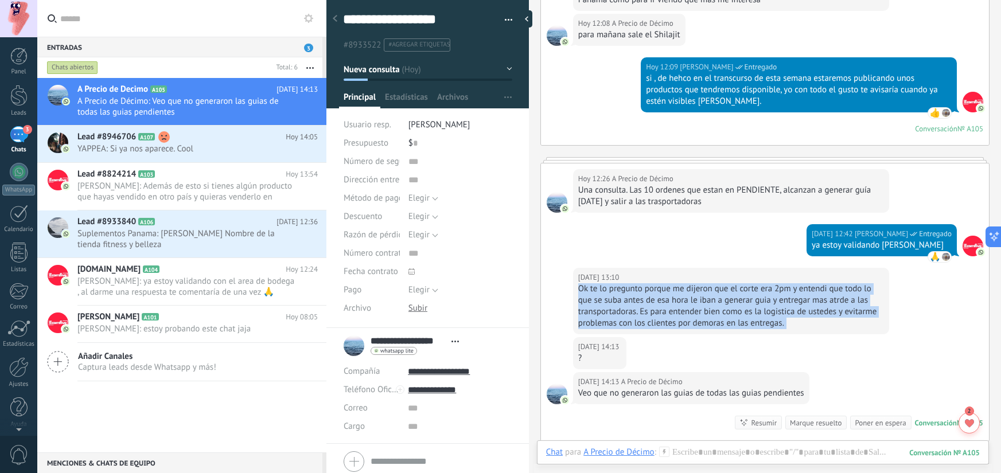
click at [603, 301] on div "Ok te lo pregunto porque me dijeron que el corte era 2pm y entendi que todo lo …" at bounding box center [731, 306] width 306 height 46
click at [648, 303] on div "Ok te lo pregunto porque me dijeron que el corte era 2pm y entendi que todo lo …" at bounding box center [731, 306] width 306 height 46
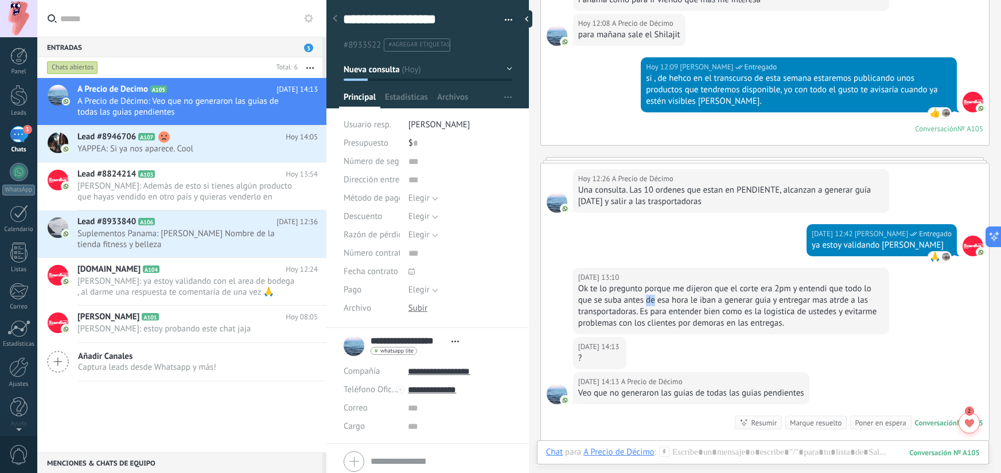
click at [648, 303] on div "Ok te lo pregunto porque me dijeron que el corte era 2pm y entendi que todo lo …" at bounding box center [731, 306] width 306 height 46
click at [693, 301] on div "Ok te lo pregunto porque me dijeron que el corte era 2pm y entendi que todo lo …" at bounding box center [731, 306] width 306 height 46
click at [764, 301] on div "Ok te lo pregunto porque me dijeron que el corte era 2pm y entendi que todo lo …" at bounding box center [731, 306] width 306 height 46
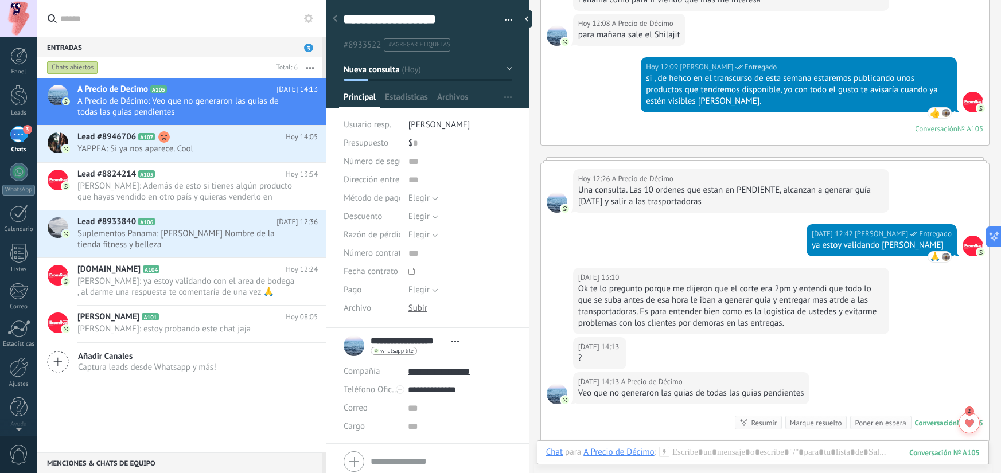
click at [796, 301] on div "Ok te lo pregunto porque me dijeron que el corte era 2pm y entendi que todo lo …" at bounding box center [731, 306] width 306 height 46
click at [815, 302] on div "Ok te lo pregunto porque me dijeron que el corte era 2pm y entendi que todo lo …" at bounding box center [731, 306] width 306 height 46
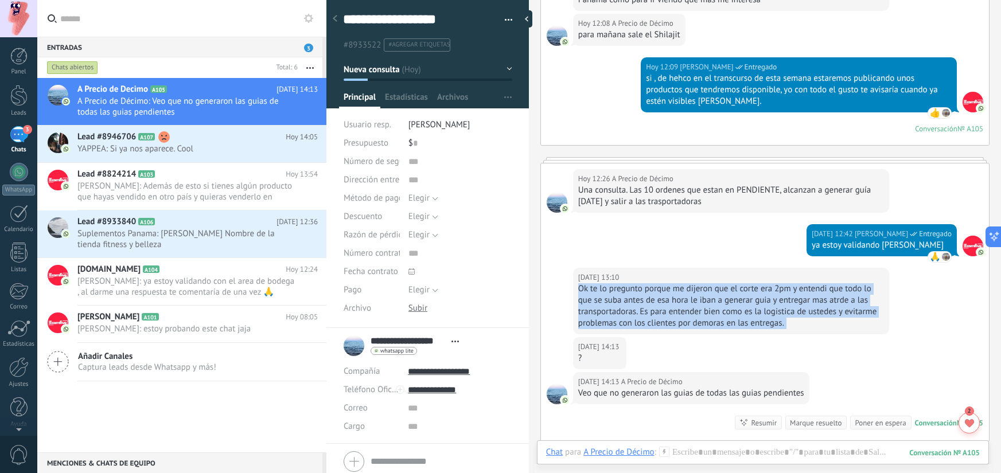
click at [815, 302] on div "Ok te lo pregunto porque me dijeron que el corte era 2pm y entendi que todo lo …" at bounding box center [731, 306] width 306 height 46
click at [763, 301] on div "Ok te lo pregunto porque me dijeron que el corte era 2pm y entendi que todo lo …" at bounding box center [731, 306] width 306 height 46
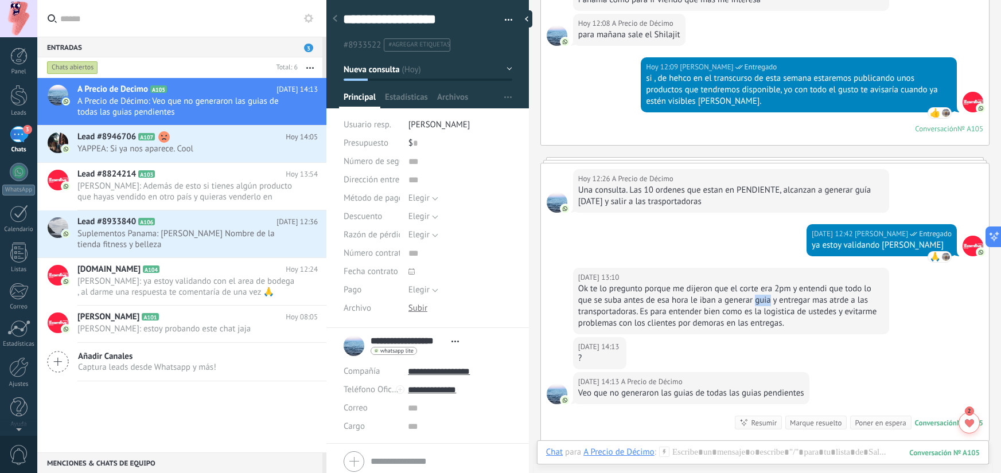
click at [763, 301] on div "Ok te lo pregunto porque me dijeron que el corte era 2pm y entendi que todo lo …" at bounding box center [731, 306] width 306 height 46
click at [812, 302] on div "Ok te lo pregunto porque me dijeron que el corte era 2pm y entendi que todo lo …" at bounding box center [731, 306] width 306 height 46
click at [830, 314] on div "Ok te lo pregunto porque me dijeron que el corte era 2pm y entendi que todo lo …" at bounding box center [731, 306] width 306 height 46
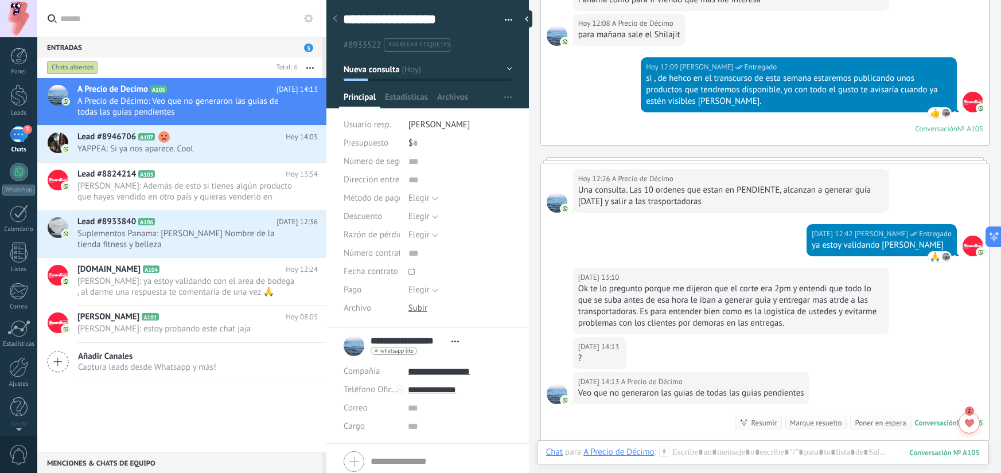
click at [860, 313] on div "Ok te lo pregunto porque me dijeron que el corte era 2pm y entendi que todo lo …" at bounding box center [731, 306] width 306 height 46
click at [743, 323] on div "Ok te lo pregunto porque me dijeron que el corte era 2pm y entendi que todo lo …" at bounding box center [731, 306] width 306 height 46
click at [746, 322] on div "Ok te lo pregunto porque me dijeron que el corte era 2pm y entendi que todo lo …" at bounding box center [731, 306] width 306 height 46
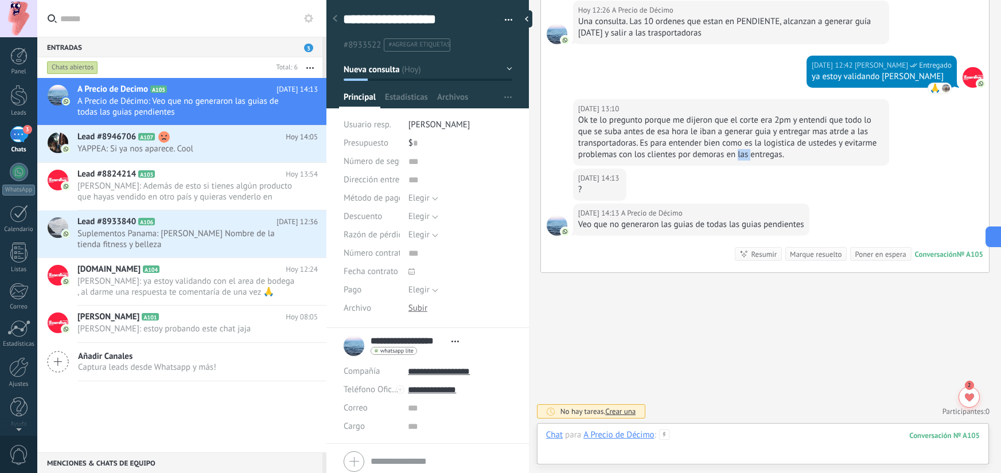
click at [688, 430] on div at bounding box center [763, 447] width 434 height 34
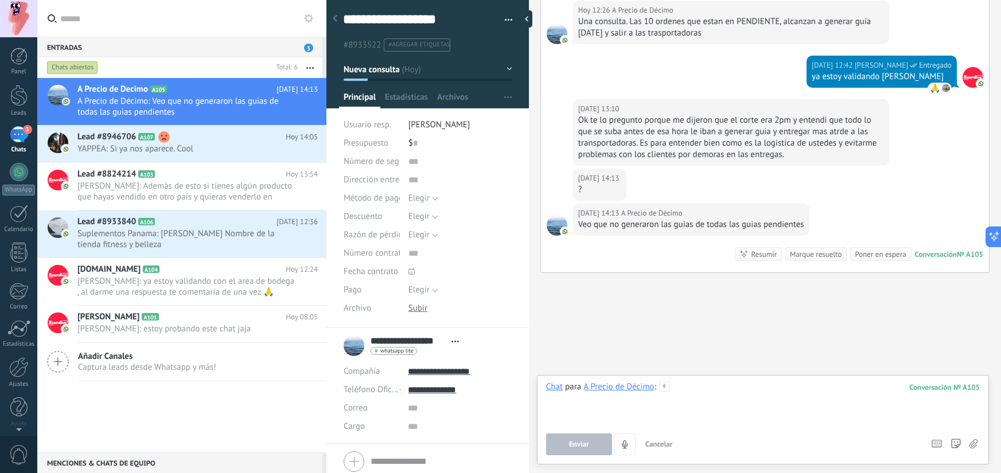
click at [707, 390] on div at bounding box center [763, 404] width 434 height 44
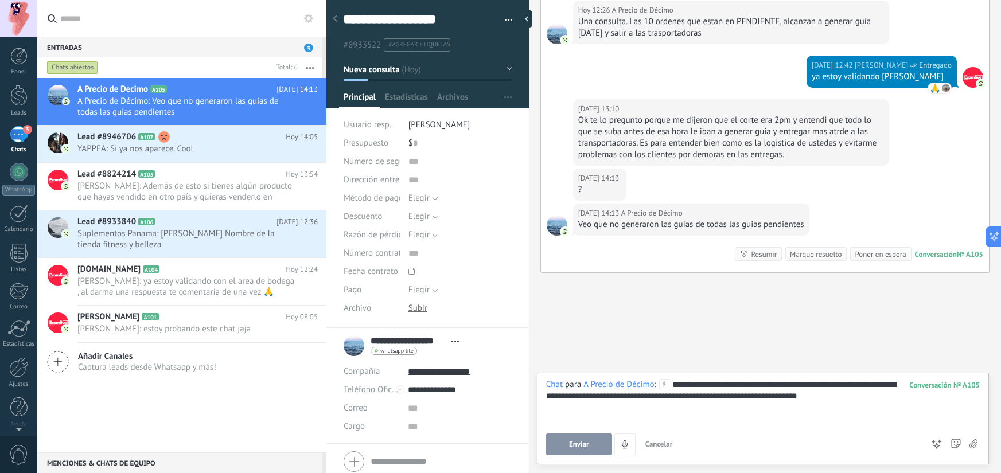
click at [594, 446] on button "Enviar" at bounding box center [579, 445] width 66 height 22
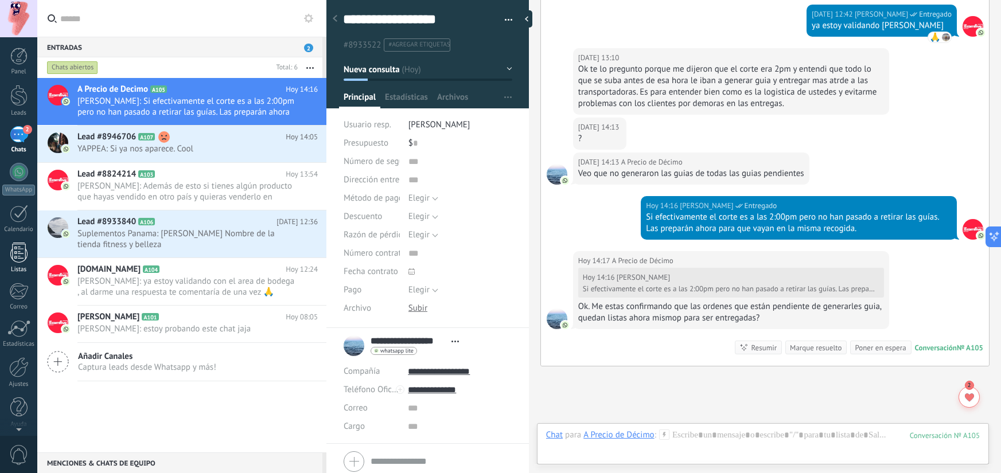
scroll to position [816, 0]
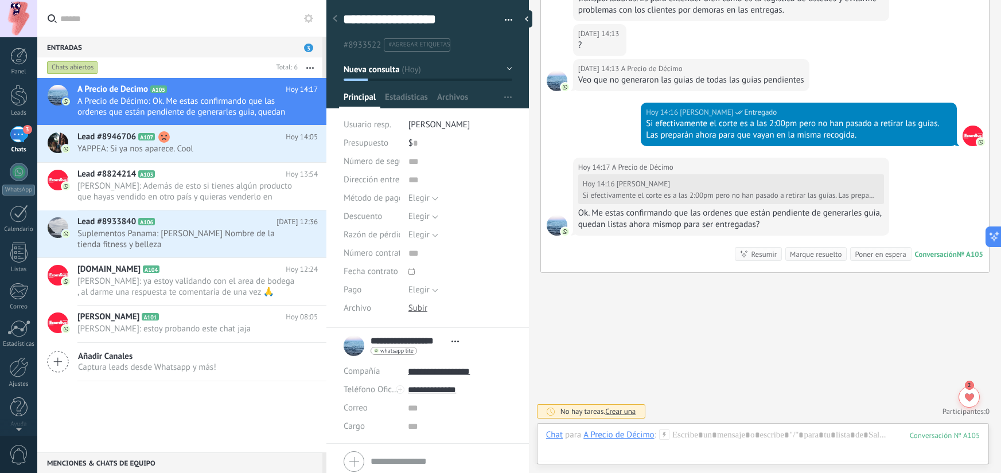
click at [630, 214] on div "Ok. Me estas confirmando que las ordenes que están pendiente de generarles guia…" at bounding box center [731, 219] width 306 height 23
click at [709, 216] on div "Ok. Me estas confirmando que las ordenes que están pendiente de generarles guia…" at bounding box center [731, 219] width 306 height 23
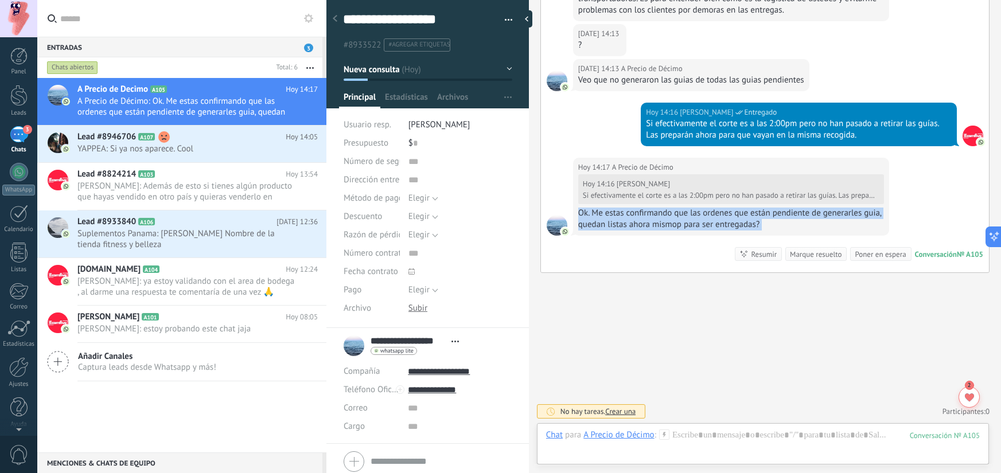
click at [709, 216] on div "Ok. Me estas confirmando que las ordenes que están pendiente de generarles guia…" at bounding box center [731, 219] width 306 height 23
click at [796, 218] on div "Ok. Me estas confirmando que las ordenes que están pendiente de generarles guia…" at bounding box center [731, 219] width 306 height 23
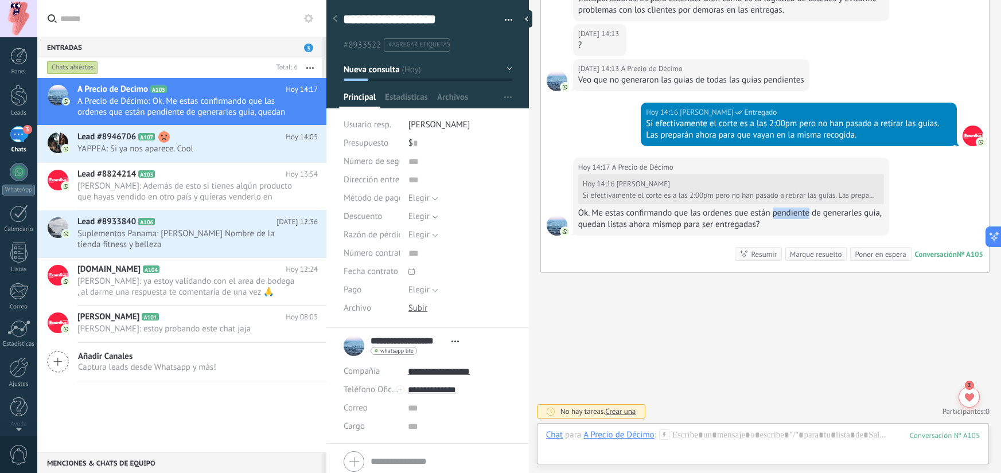
click at [796, 218] on div "Ok. Me estas confirmando que las ordenes que están pendiente de generarles guia…" at bounding box center [731, 219] width 306 height 23
click at [709, 223] on div "Ok. Me estas confirmando que las ordenes que están pendiente de generarles guia…" at bounding box center [731, 219] width 306 height 23
click at [752, 221] on div "Ok. Me estas confirmando que las ordenes que están pendiente de generarles guia…" at bounding box center [731, 219] width 306 height 23
click at [701, 441] on div at bounding box center [763, 447] width 434 height 34
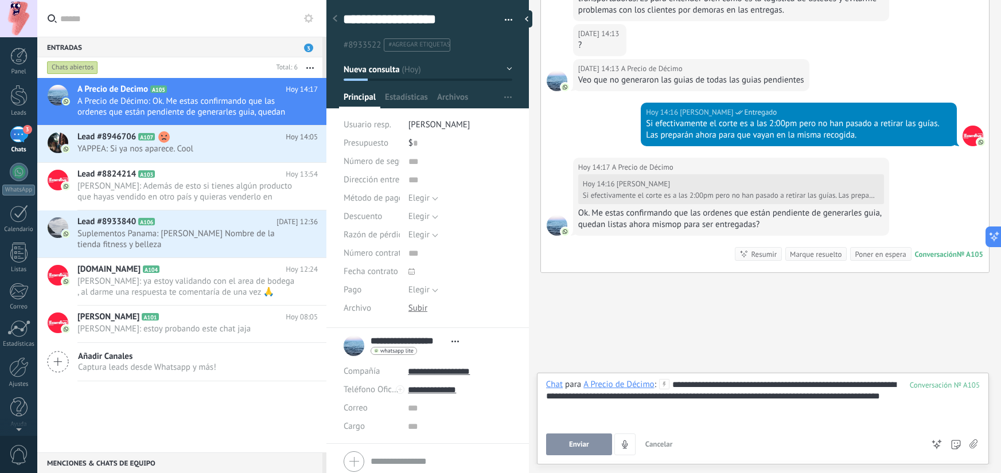
click at [577, 435] on button "Enviar" at bounding box center [579, 445] width 66 height 22
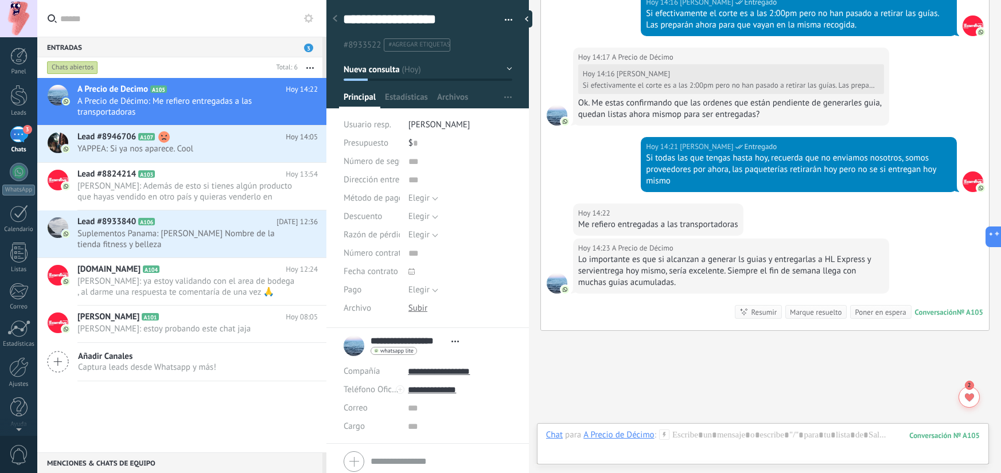
scroll to position [985, 0]
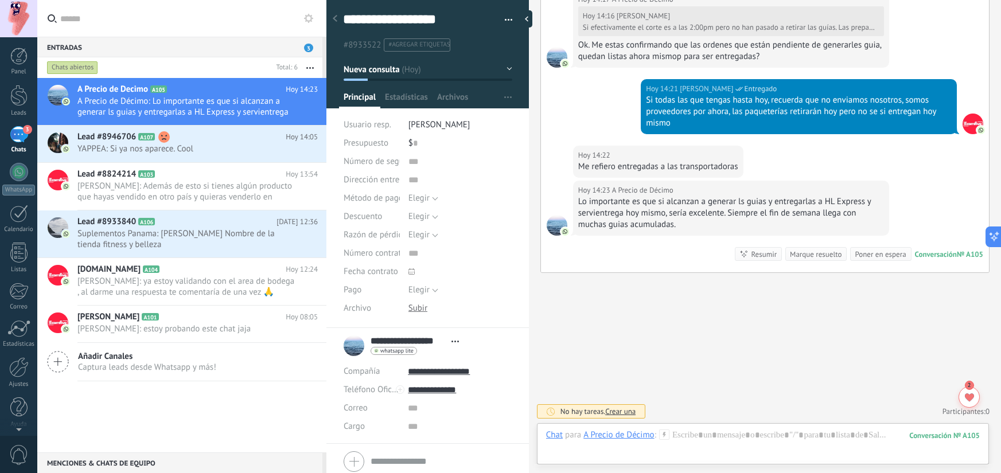
click at [761, 209] on div "Lo importante es que si alcanzan a generar ls guias y entregarlas a HL Express …" at bounding box center [731, 213] width 306 height 34
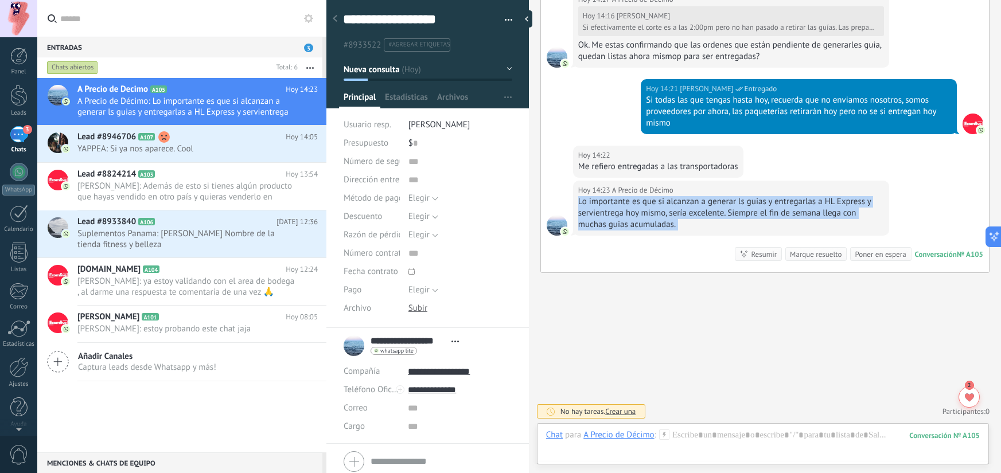
click at [761, 209] on div "Lo importante es que si alcanzan a generar ls guias y entregarlas a HL Express …" at bounding box center [731, 213] width 306 height 34
click at [764, 199] on div "Lo importante es que si alcanzan a generar ls guias y entregarlas a HL Express …" at bounding box center [731, 213] width 306 height 34
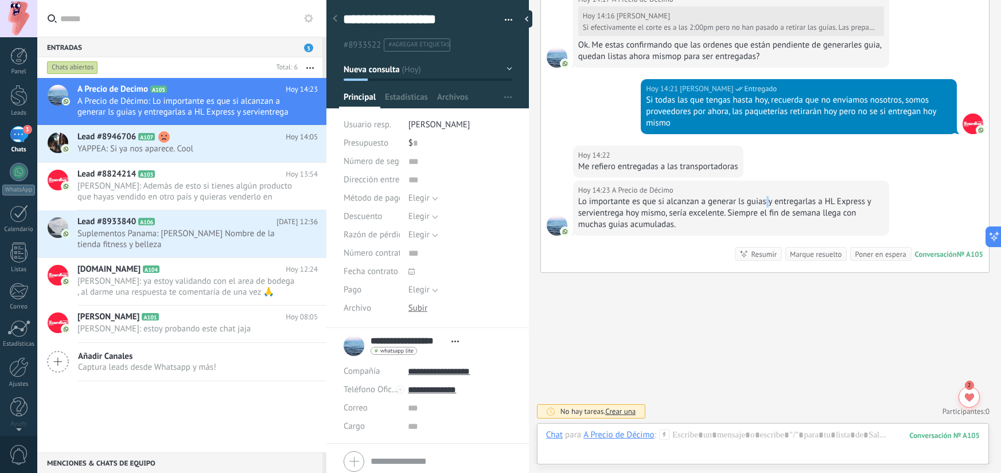
click at [764, 199] on div "Lo importante es que si alcanzan a generar ls guias y entregarlas a HL Express …" at bounding box center [731, 213] width 306 height 34
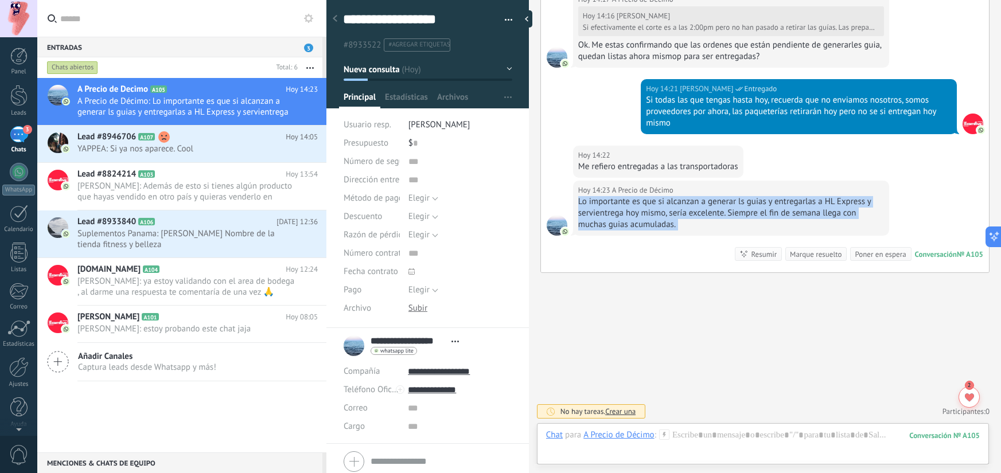
click at [764, 199] on div "Lo importante es que si alcanzan a generar ls guias y entregarlas a HL Express …" at bounding box center [731, 213] width 306 height 34
click at [764, 208] on div "Lo importante es que si alcanzan a generar ls guias y entregarlas a HL Express …" at bounding box center [731, 213] width 306 height 34
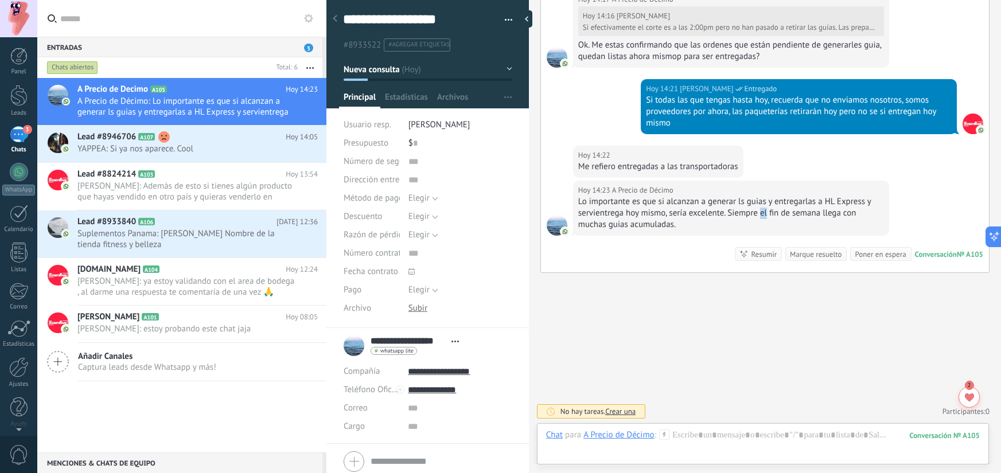
click at [764, 208] on div "Lo importante es que si alcanzan a generar ls guias y entregarlas a HL Express …" at bounding box center [731, 213] width 306 height 34
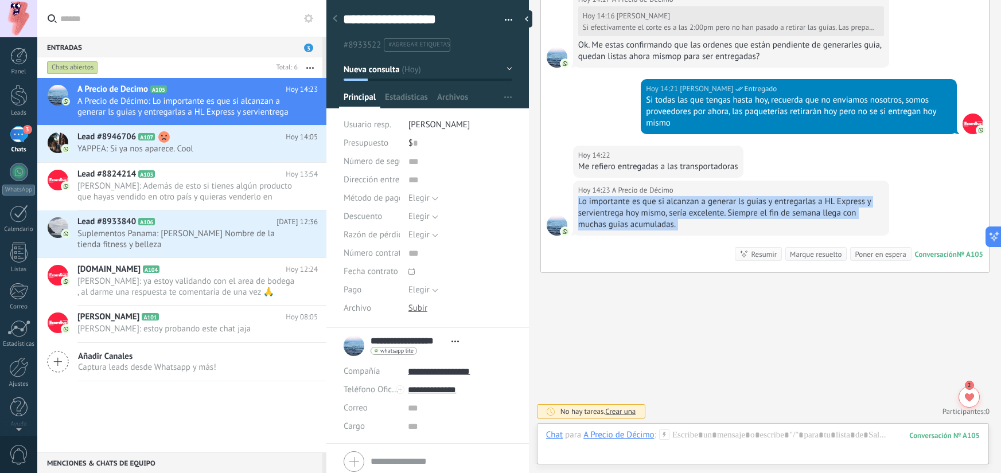
click at [764, 208] on div "Lo importante es que si alcanzan a generar ls guias y entregarlas a HL Express …" at bounding box center [731, 213] width 306 height 34
click at [758, 209] on div "Lo importante es que si alcanzan a generar ls guias y entregarlas a HL Express …" at bounding box center [731, 213] width 306 height 34
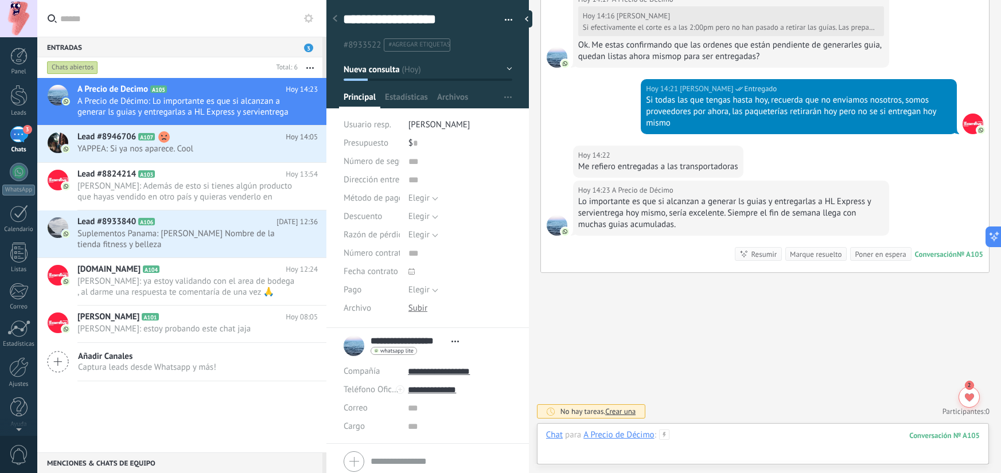
click at [701, 430] on div at bounding box center [763, 447] width 434 height 34
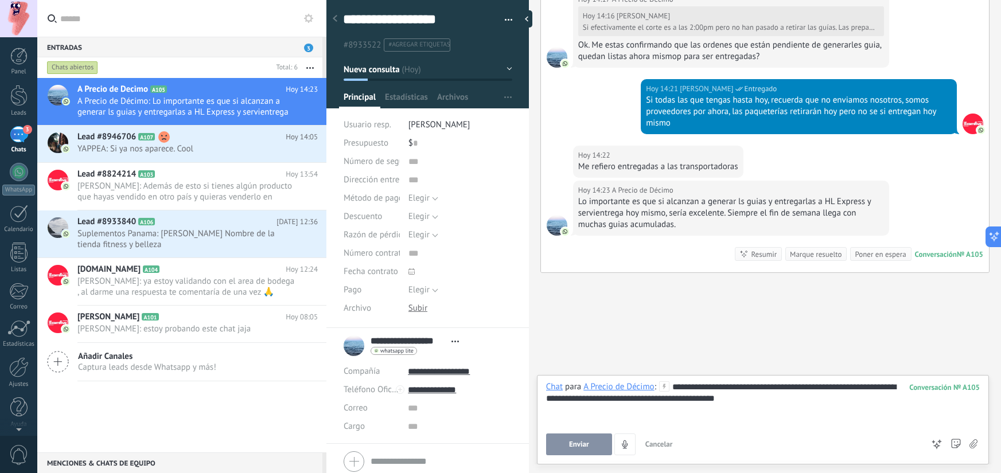
click at [570, 441] on span "Enviar" at bounding box center [579, 445] width 20 height 8
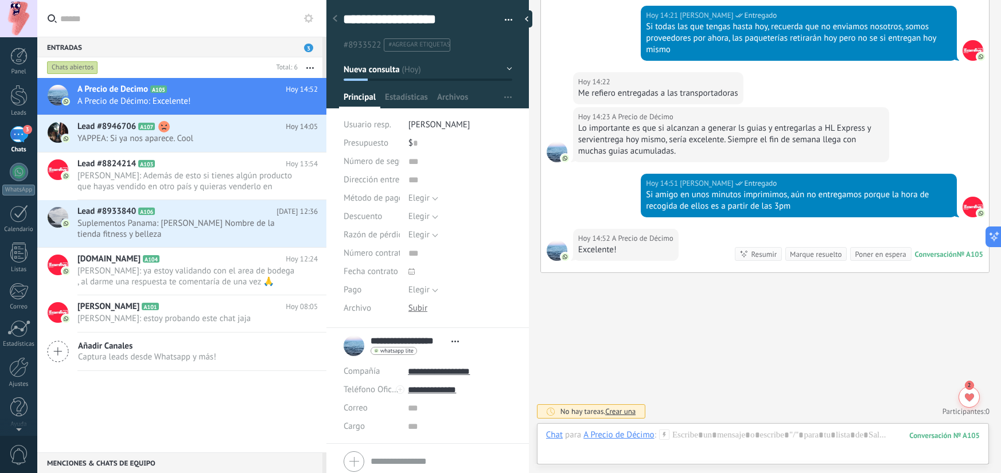
scroll to position [1130, 0]
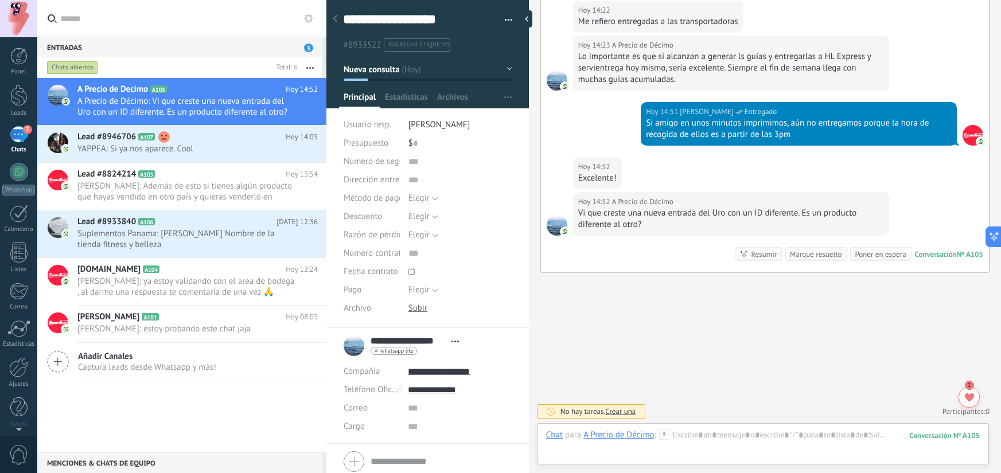
click at [666, 211] on div "Vi que creste una nueva entrada del Uro con un ID diferente. Es un producto dif…" at bounding box center [731, 219] width 306 height 23
click at [13, 132] on div "3" at bounding box center [19, 134] width 18 height 17
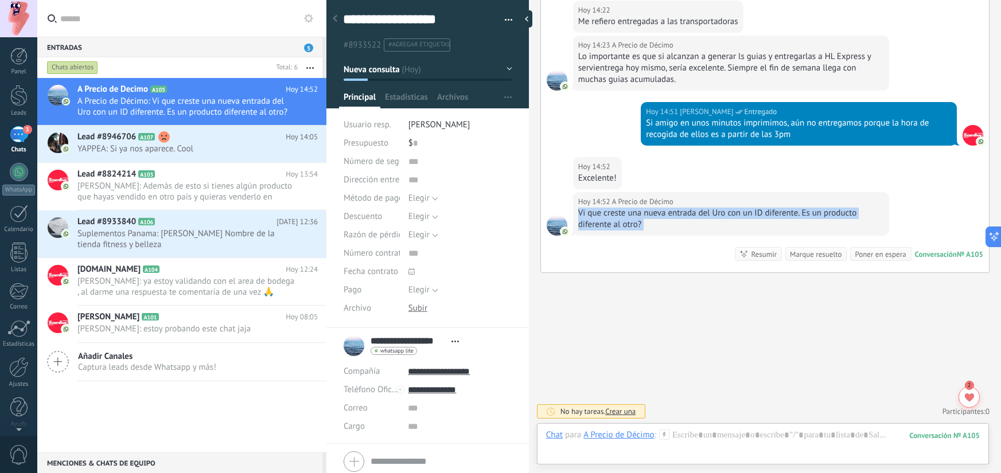
click at [13, 132] on div "3" at bounding box center [19, 134] width 18 height 17
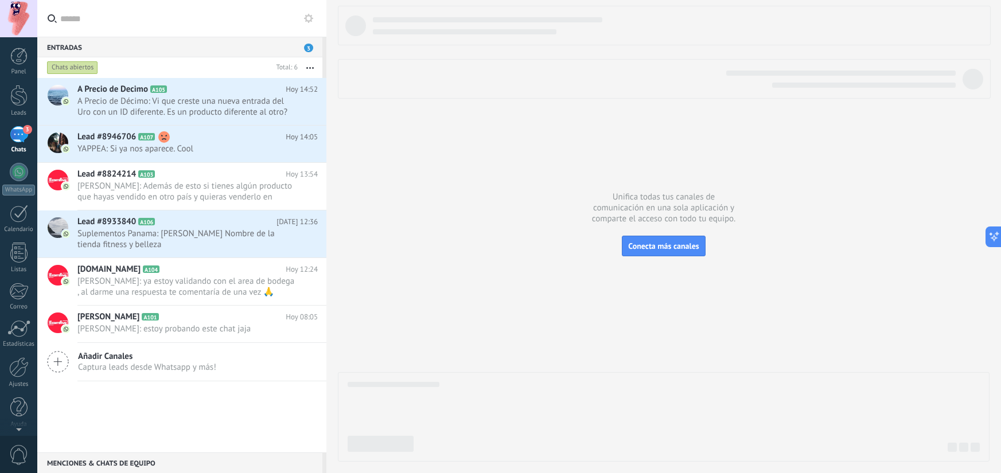
click at [20, 138] on div "3" at bounding box center [19, 134] width 18 height 17
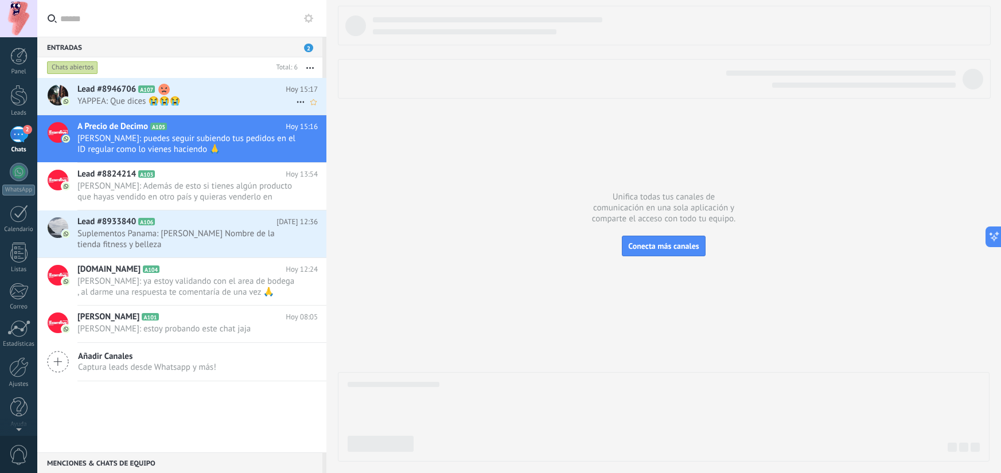
click at [244, 89] on h2 "Lead #8946706 A107" at bounding box center [181, 89] width 208 height 11
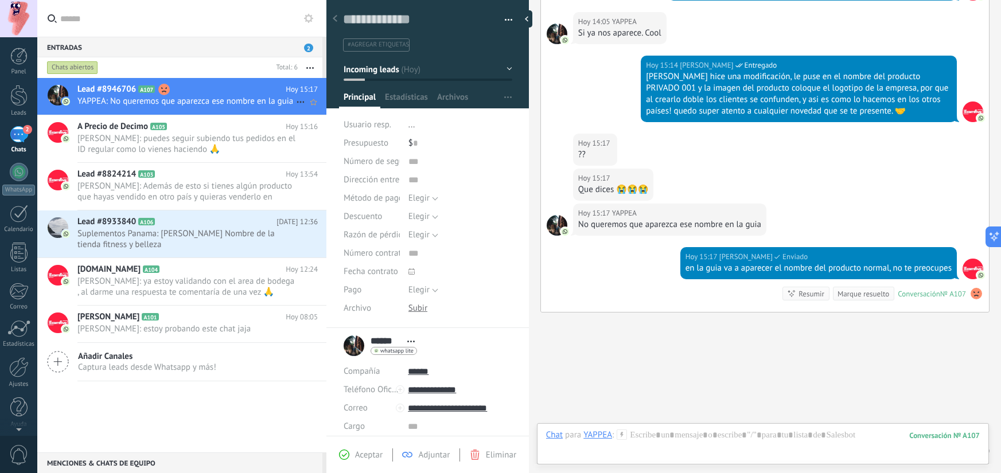
scroll to position [687, 0]
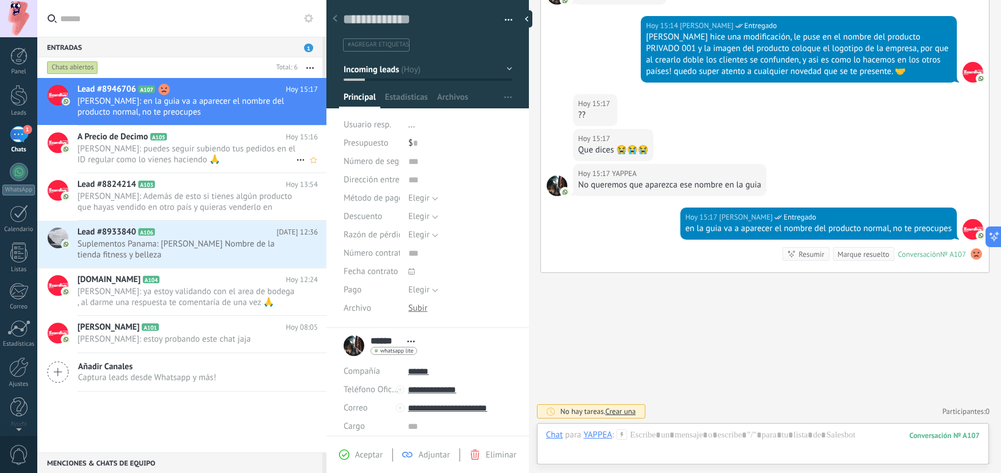
click at [228, 139] on h2 "A Precio de Decimo A105" at bounding box center [181, 136] width 208 height 11
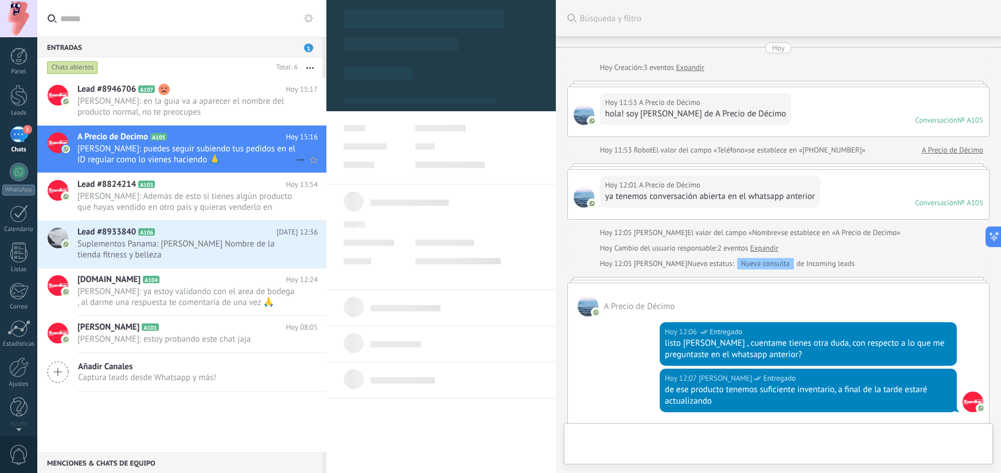
scroll to position [11, 0]
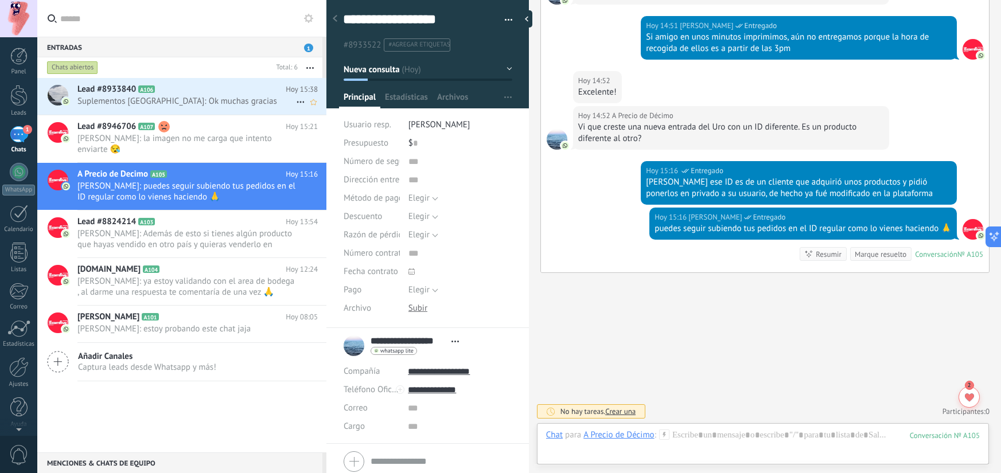
click at [201, 96] on span "Suplementos [GEOGRAPHIC_DATA]: Ok muchas gracias" at bounding box center [186, 101] width 219 height 11
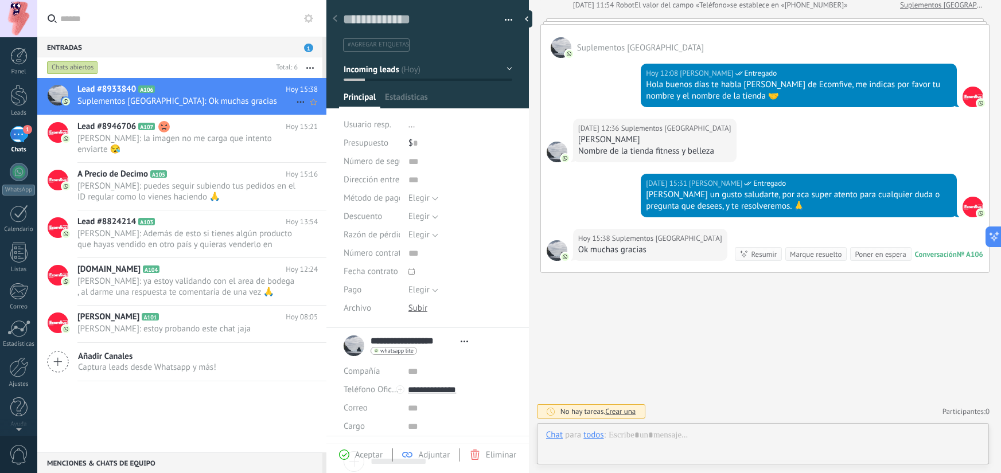
scroll to position [17, 0]
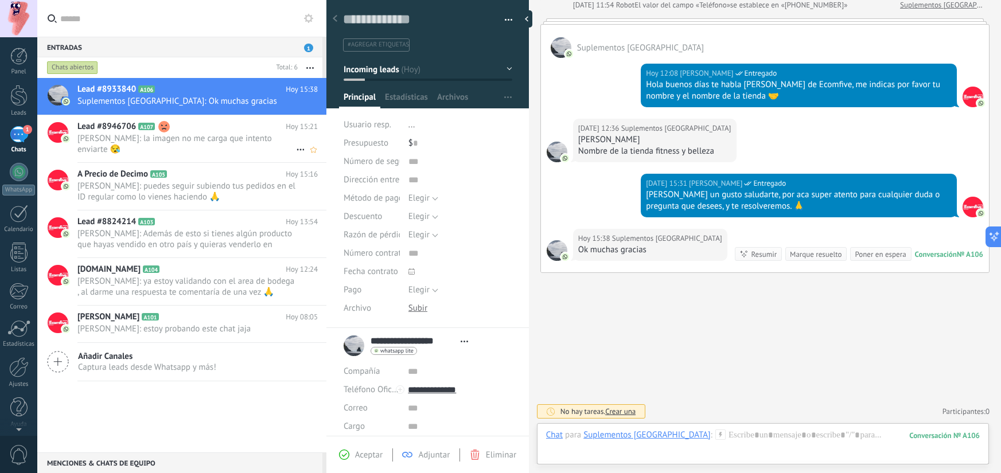
click at [181, 146] on span "[PERSON_NAME]: la imagen no me carga que intento enviarte 😪" at bounding box center [186, 144] width 219 height 22
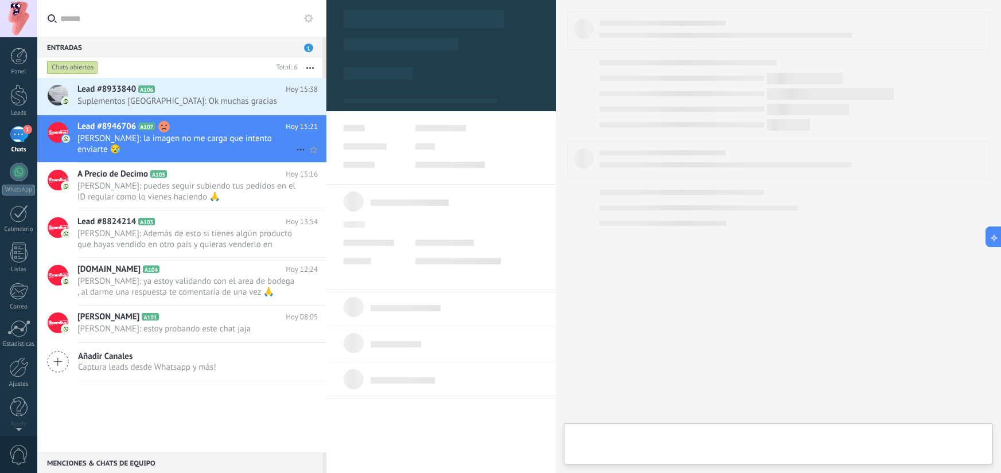
type textarea "***"
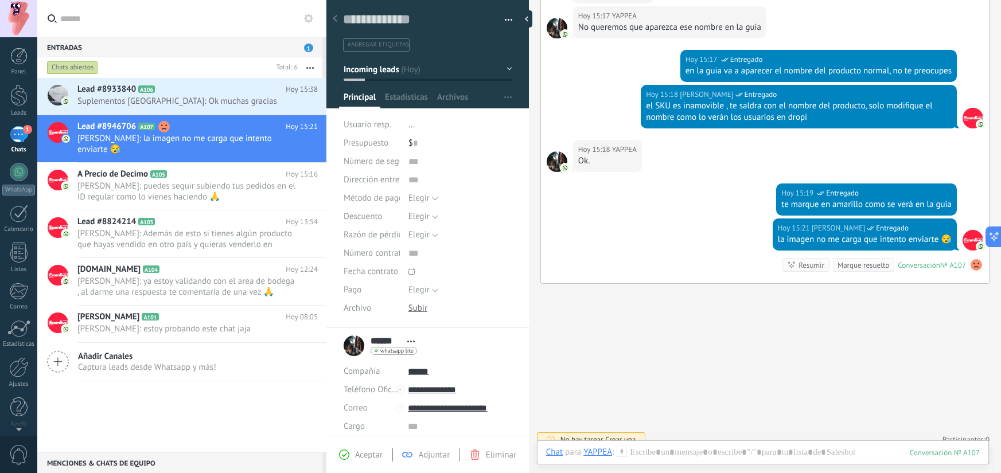
scroll to position [702, 0]
